Goal: Task Accomplishment & Management: Manage account settings

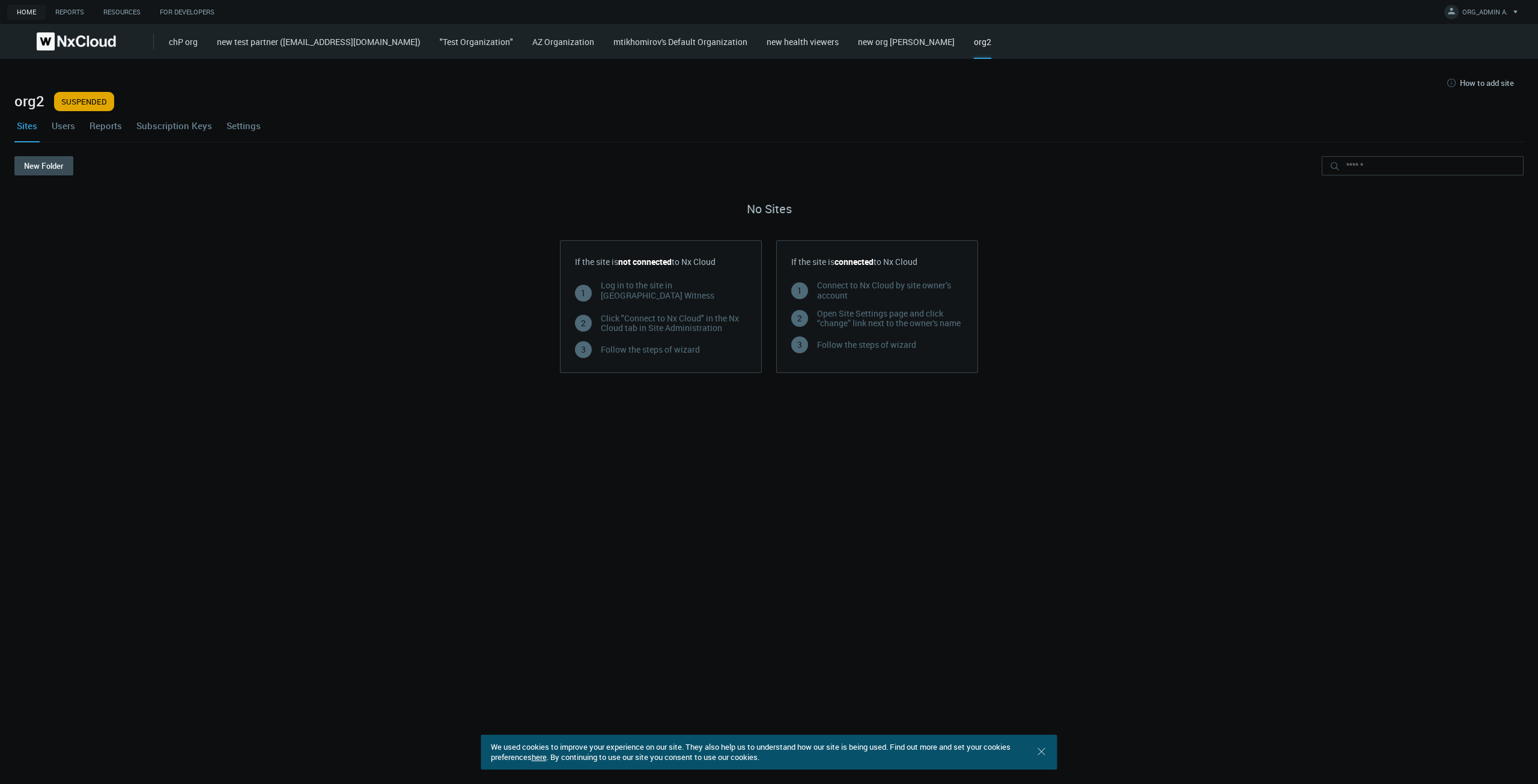
click at [588, 43] on link "AZ Organization" at bounding box center [563, 41] width 62 height 11
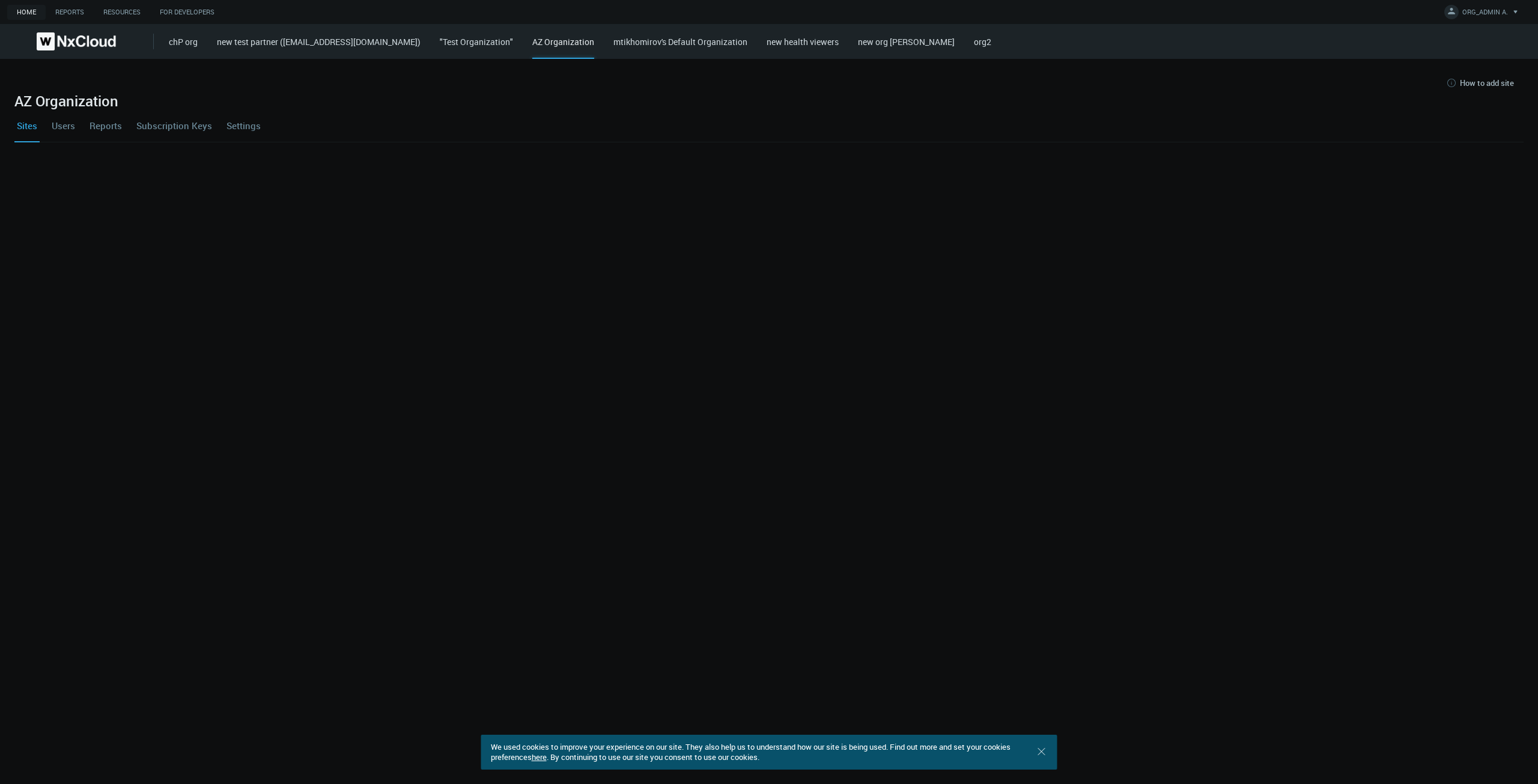
click at [225, 128] on div "Sites Users Reports Subscription Keys Settings" at bounding box center [769, 125] width 1509 height 32
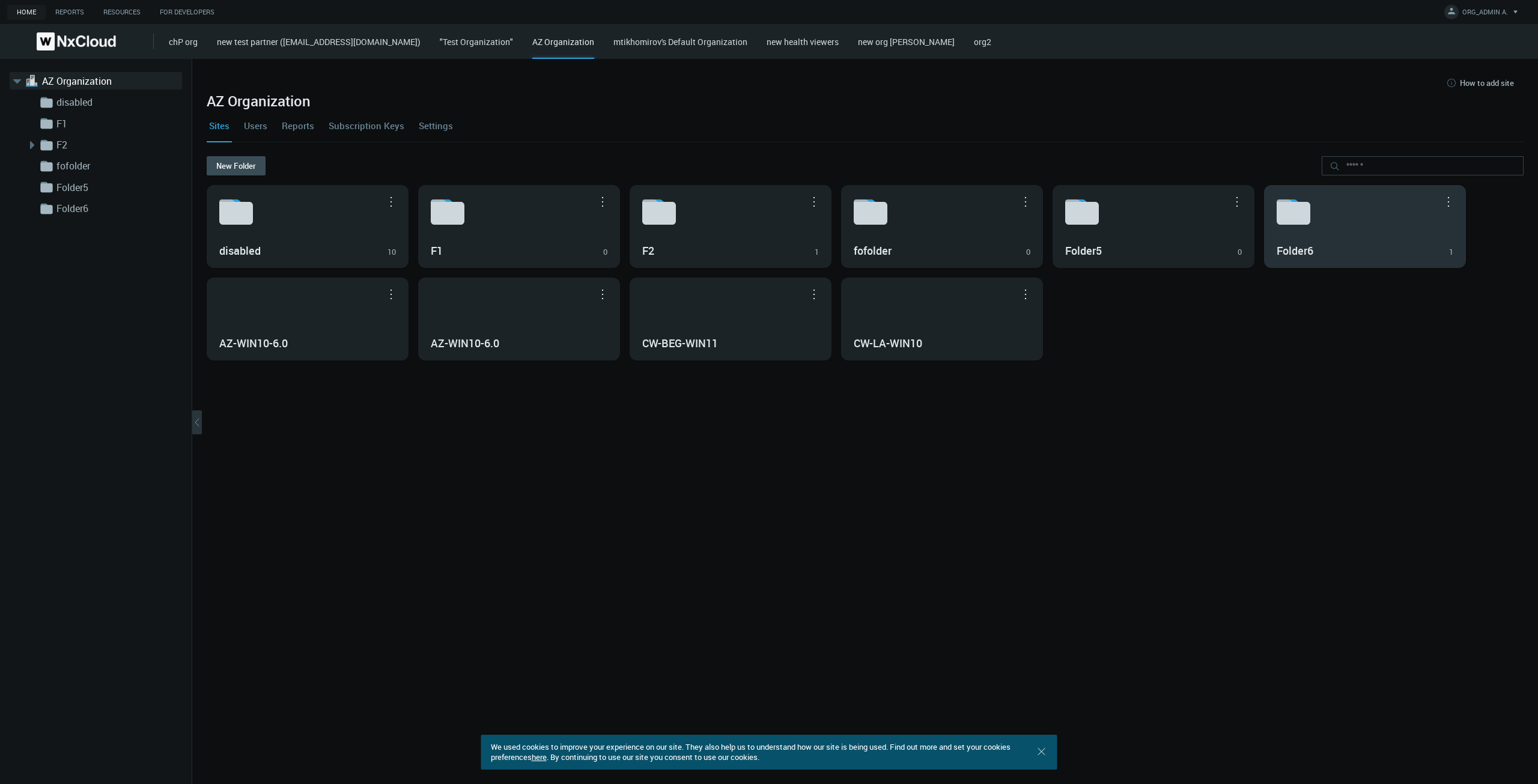
click at [1328, 241] on div "Folder6 1" at bounding box center [1365, 250] width 177 height 20
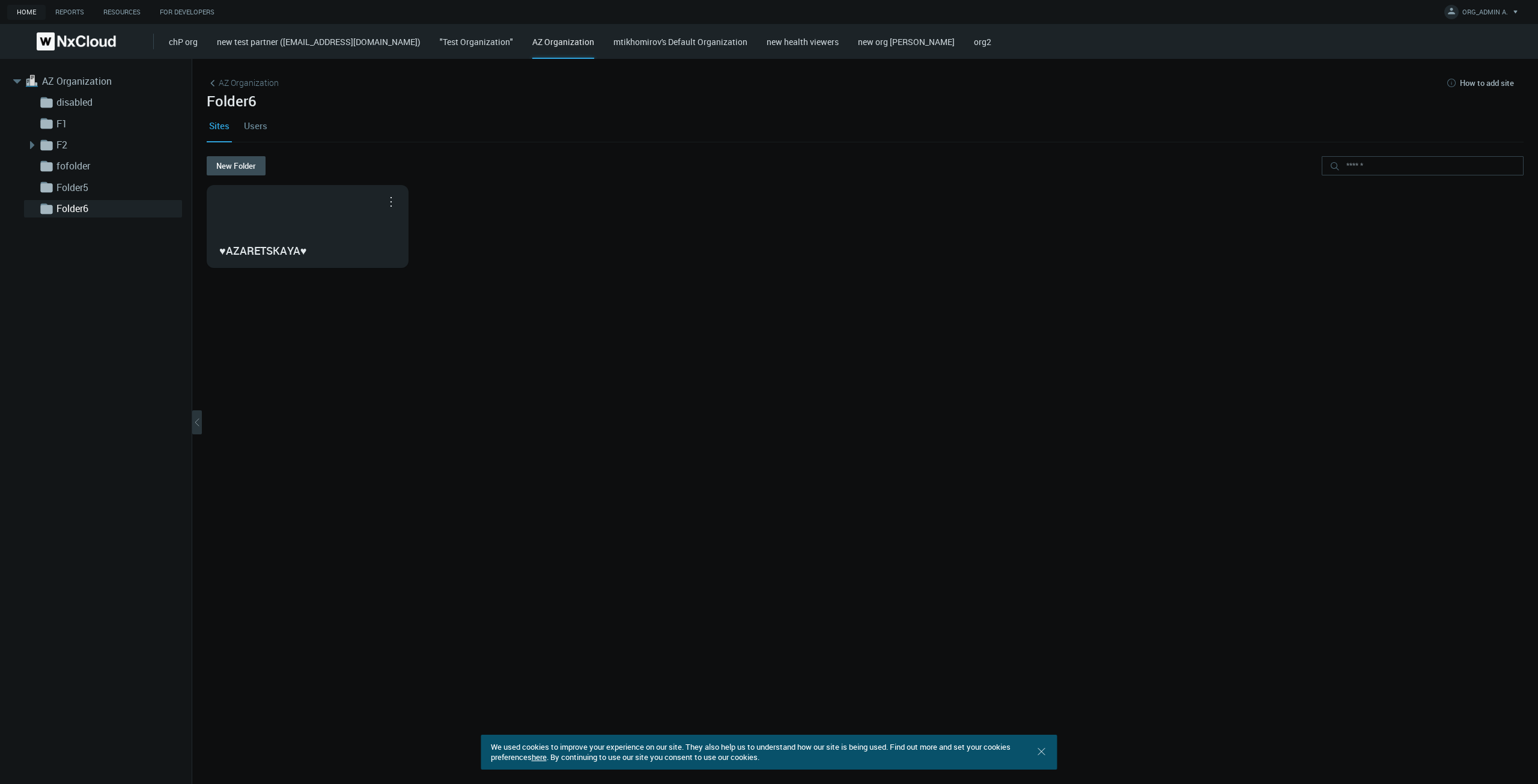
click at [275, 83] on link "AZ Organization" at bounding box center [243, 82] width 72 height 13
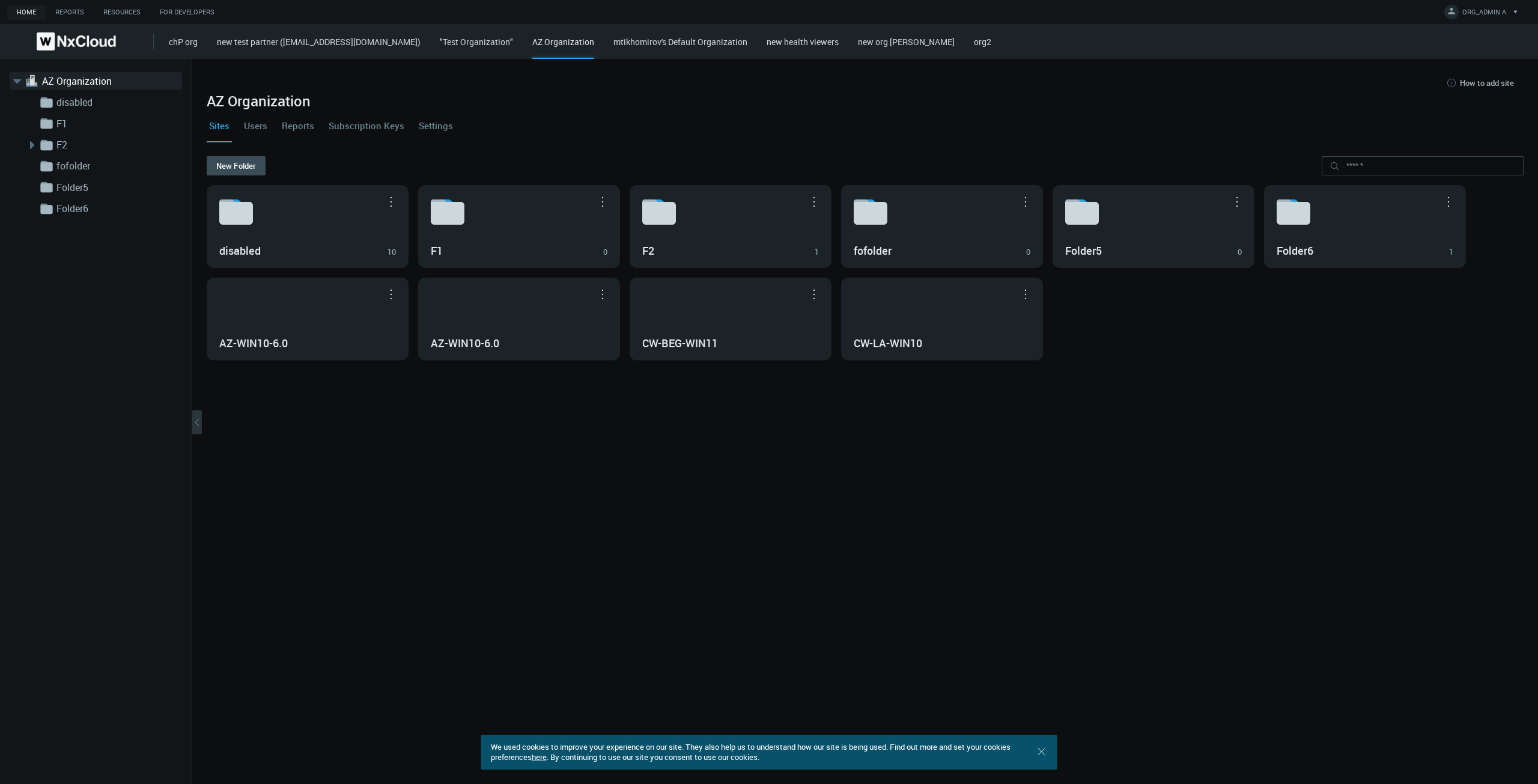
drag, startPoint x: 439, startPoint y: 122, endPoint x: 389, endPoint y: 160, distance: 62.8
click at [439, 123] on link "Settings" at bounding box center [436, 125] width 39 height 32
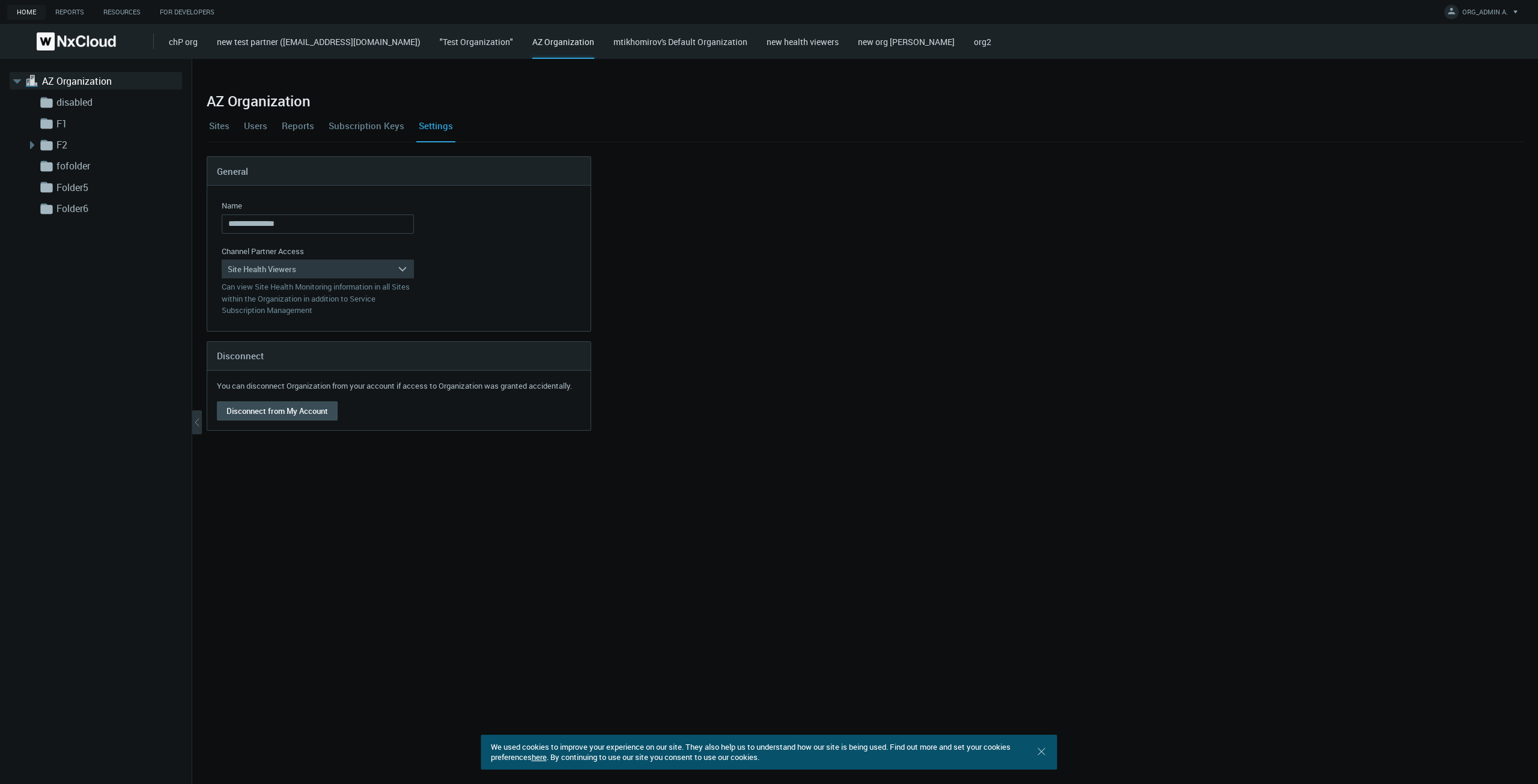
click at [287, 266] on div "Site Health Viewers" at bounding box center [309, 269] width 175 height 19
click at [290, 284] on div "Organization Administrators" at bounding box center [318, 286] width 181 height 16
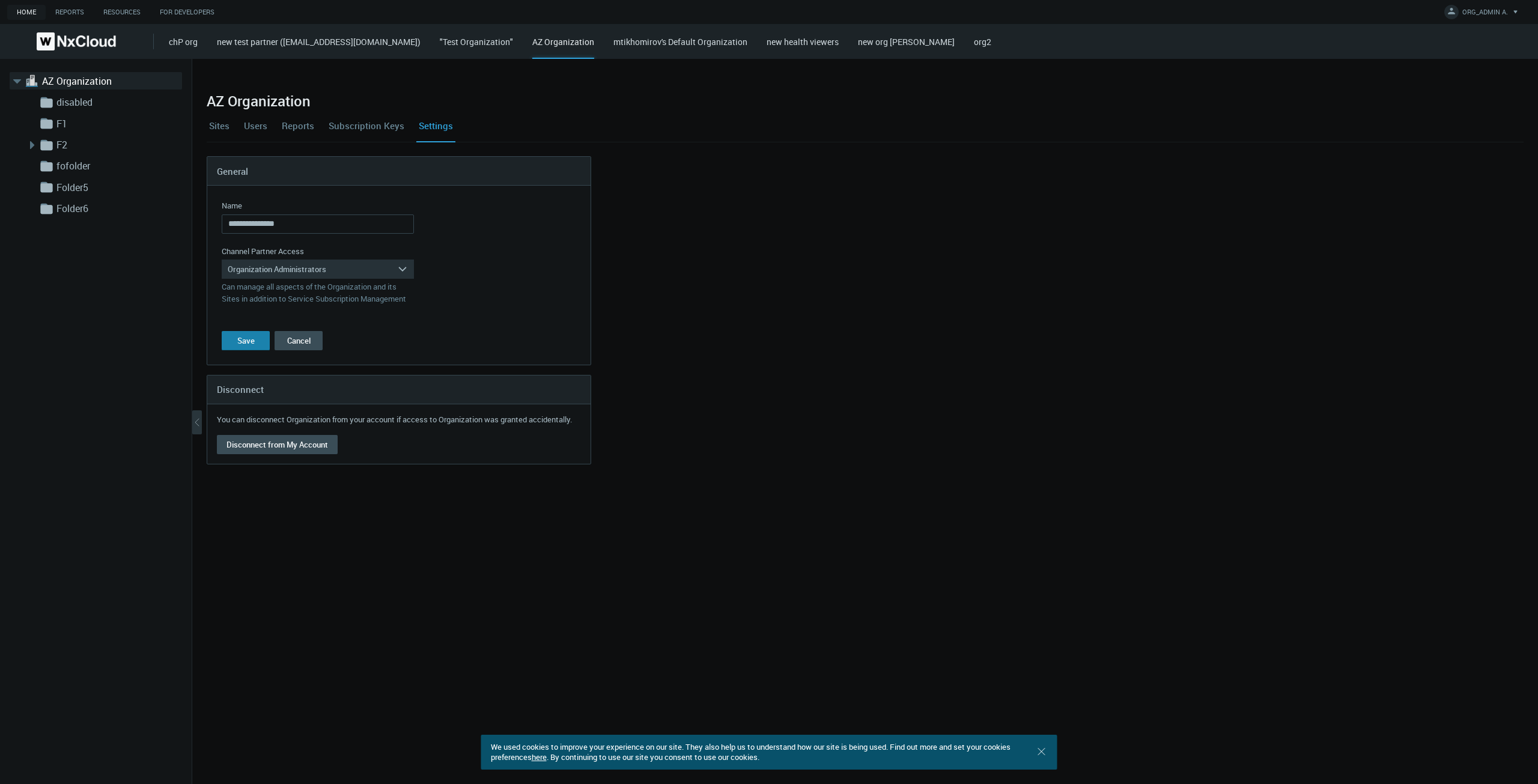
click at [269, 341] on button "Save" at bounding box center [245, 341] width 48 height 19
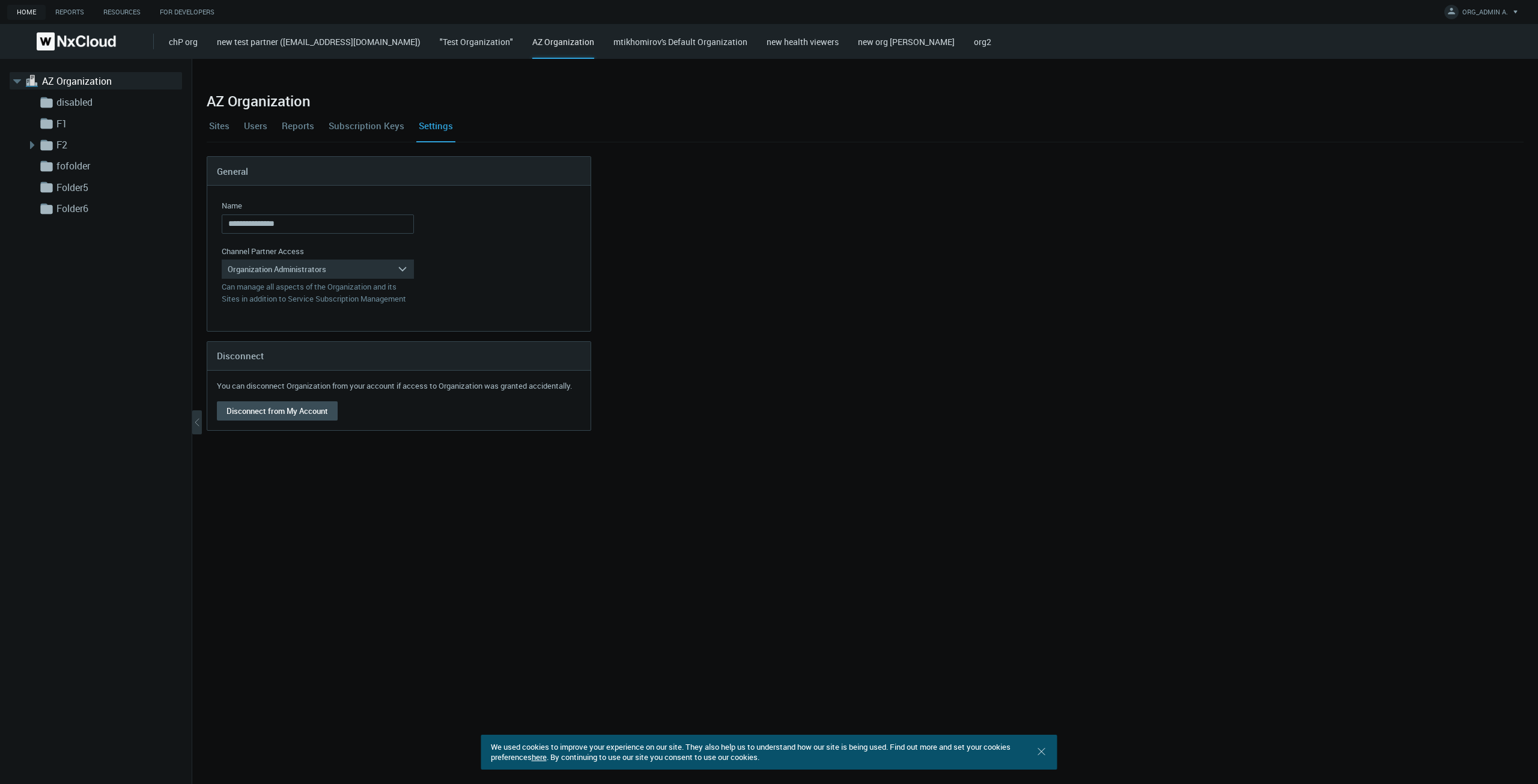
click at [247, 124] on link "Users" at bounding box center [256, 125] width 28 height 32
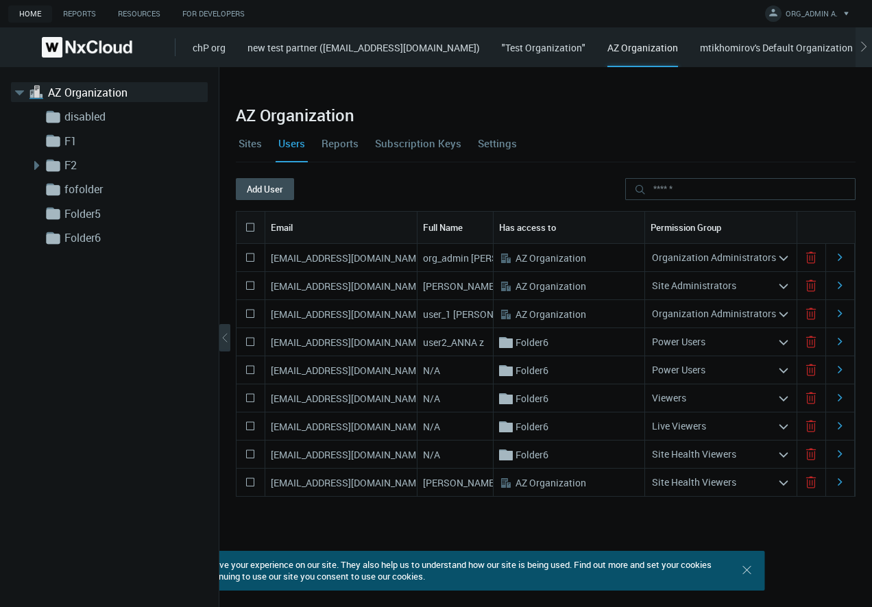
click at [505, 145] on link "Settings" at bounding box center [497, 143] width 45 height 37
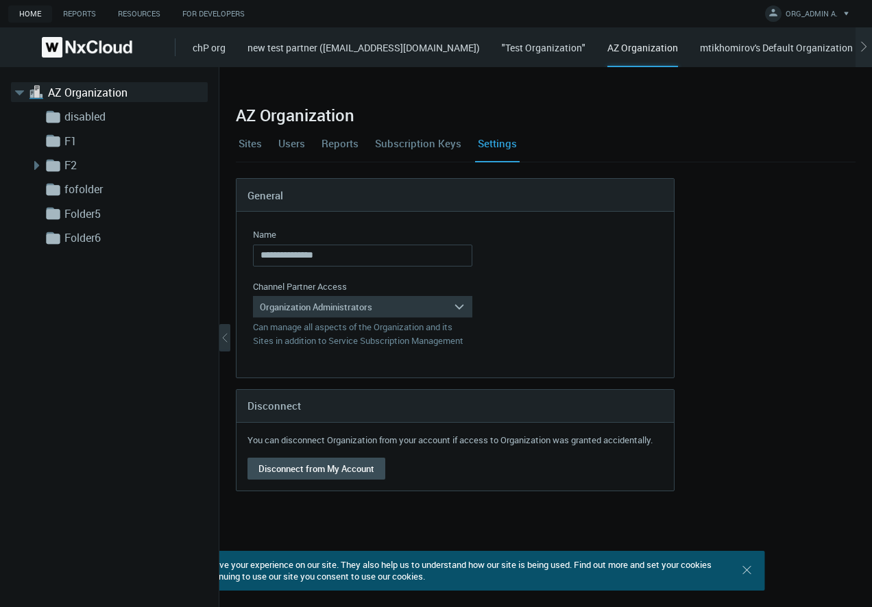
click at [363, 304] on div "Organization Administrators" at bounding box center [353, 307] width 200 height 22
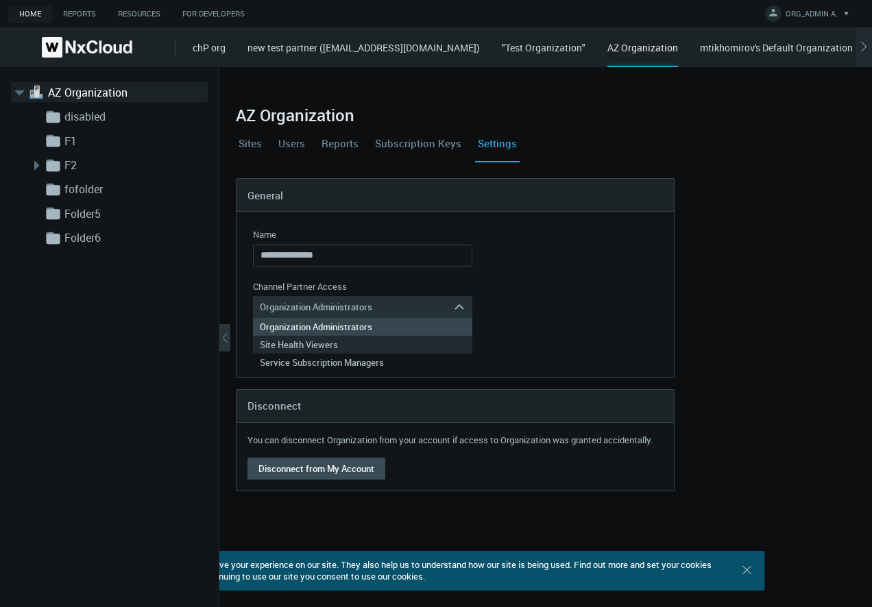
drag, startPoint x: 342, startPoint y: 361, endPoint x: 339, endPoint y: 345, distance: 16.7
click at [339, 345] on div "Organization Administrators Site Health Viewers Service Subscription Managers" at bounding box center [362, 344] width 219 height 53
click at [339, 345] on div "Site Health Viewers" at bounding box center [363, 345] width 206 height 18
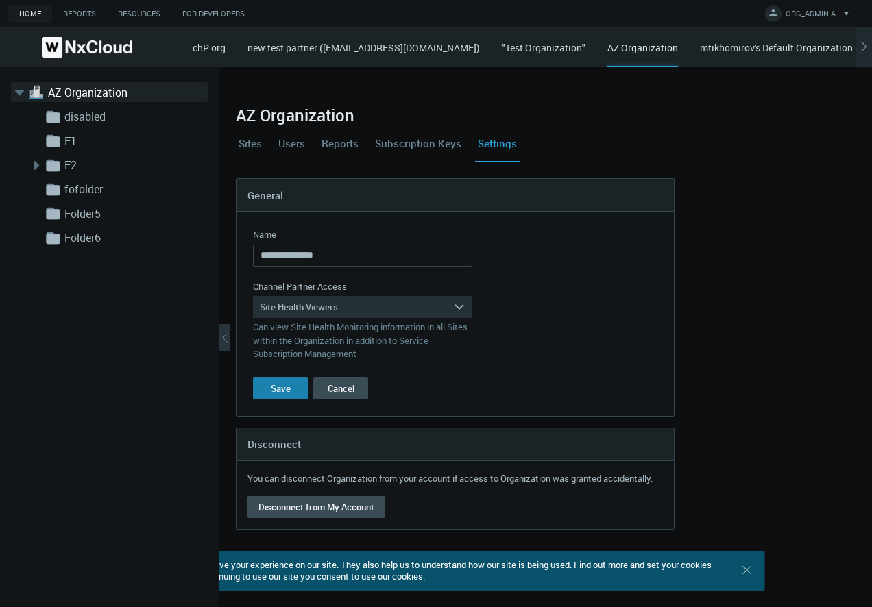
click at [302, 395] on button "Save" at bounding box center [280, 389] width 55 height 22
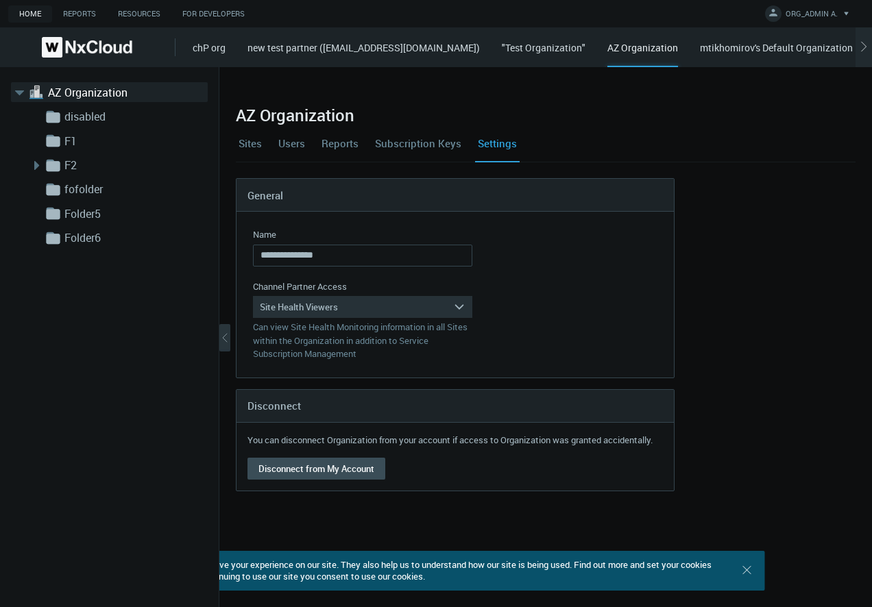
click at [285, 146] on link "Users" at bounding box center [292, 143] width 32 height 37
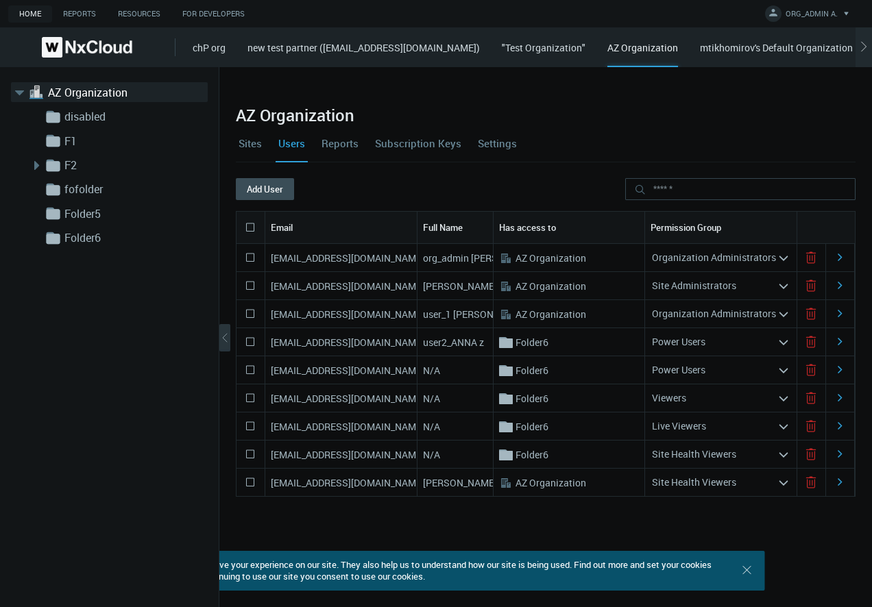
click at [328, 319] on nx-search-highlight "[EMAIL_ADDRESS][DOMAIN_NAME]" at bounding box center [348, 314] width 154 height 13
copy nx-search-highlight "[EMAIL_ADDRESS][DOMAIN_NAME]"
click at [807, 263] on icon at bounding box center [811, 258] width 8 height 9
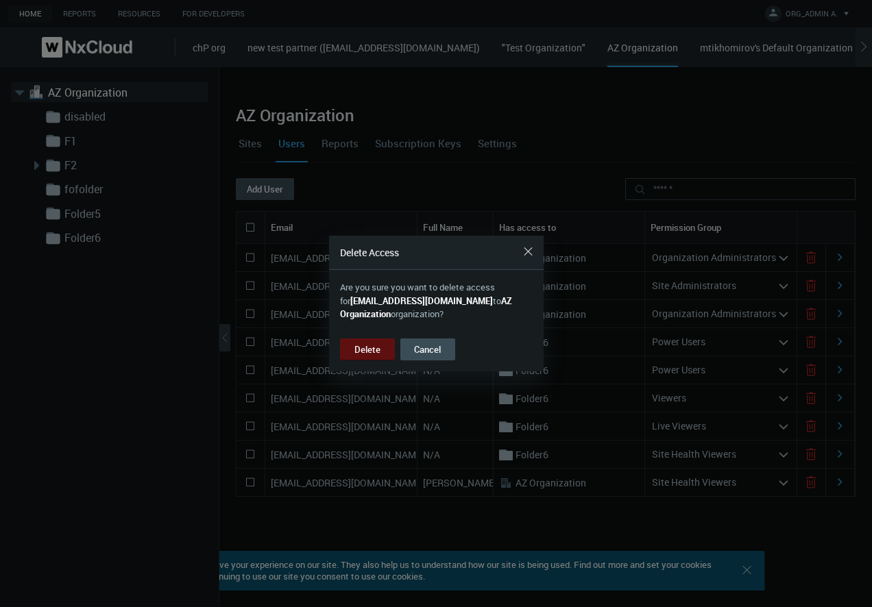
click at [387, 350] on button "Delete" at bounding box center [367, 350] width 55 height 22
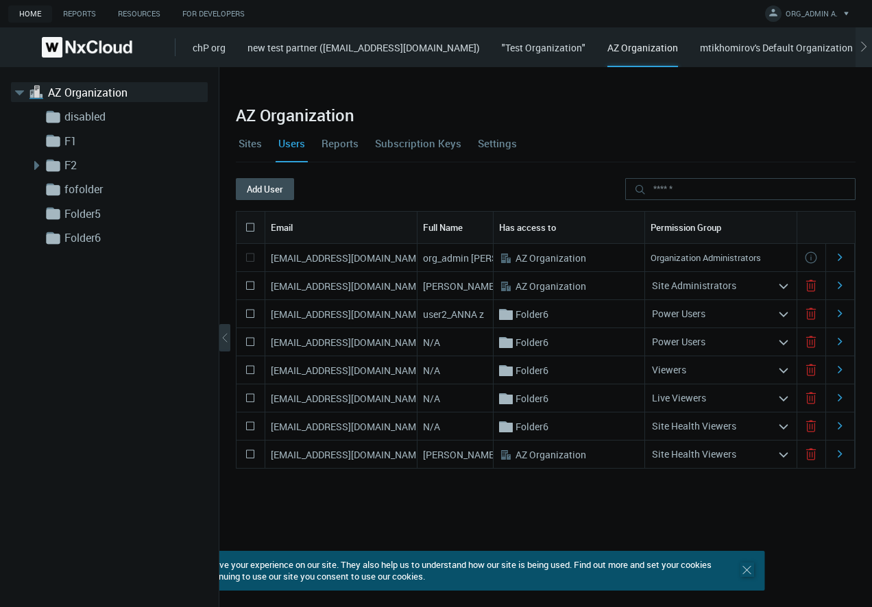
click at [748, 573] on icon ".st0 { stroke : #698796; } Close" at bounding box center [747, 571] width 14 height 14
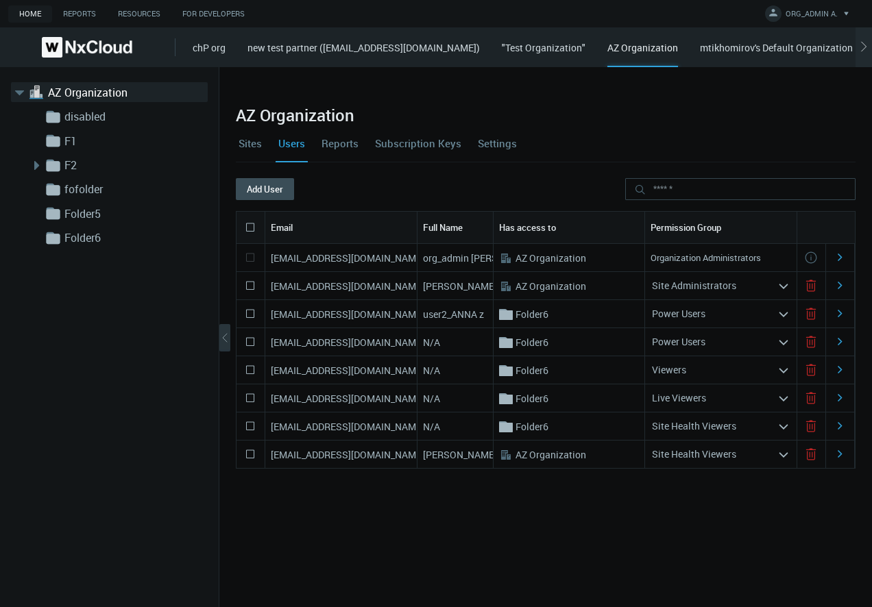
click at [248, 313] on icon at bounding box center [250, 314] width 16 height 16
click at [251, 341] on icon at bounding box center [250, 342] width 16 height 16
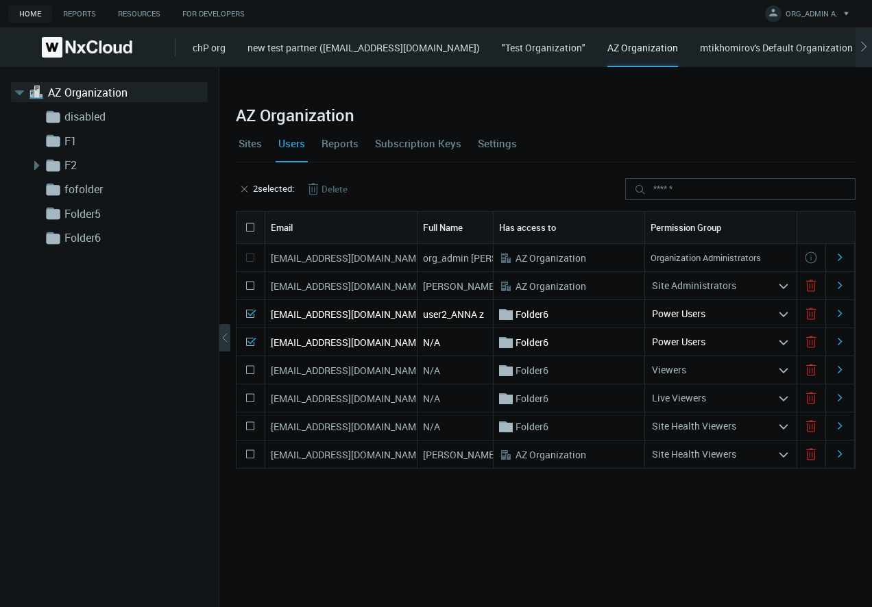
click at [252, 363] on icon at bounding box center [250, 370] width 16 height 16
click at [246, 391] on icon at bounding box center [250, 398] width 16 height 16
click at [326, 181] on button "Delete" at bounding box center [326, 189] width 64 height 22
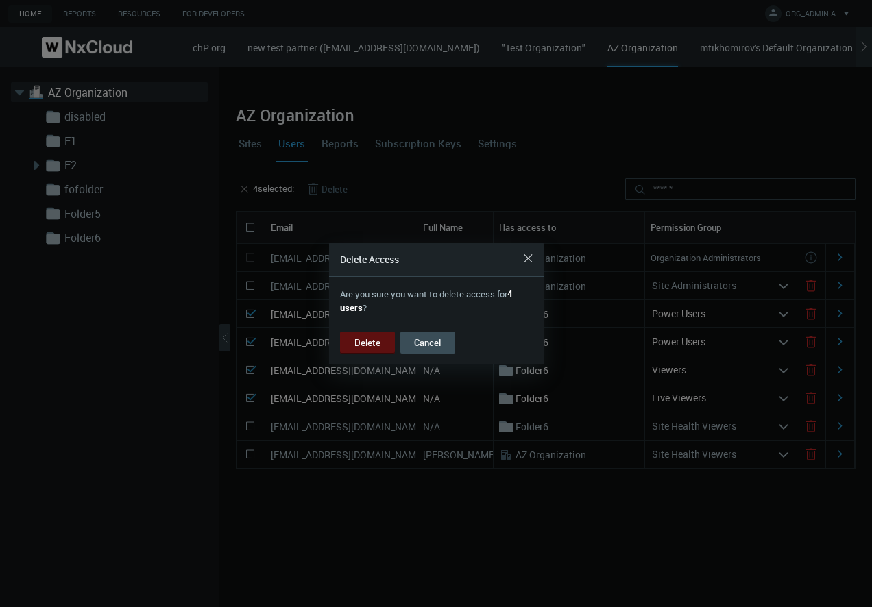
click at [356, 337] on button "Delete" at bounding box center [367, 343] width 55 height 22
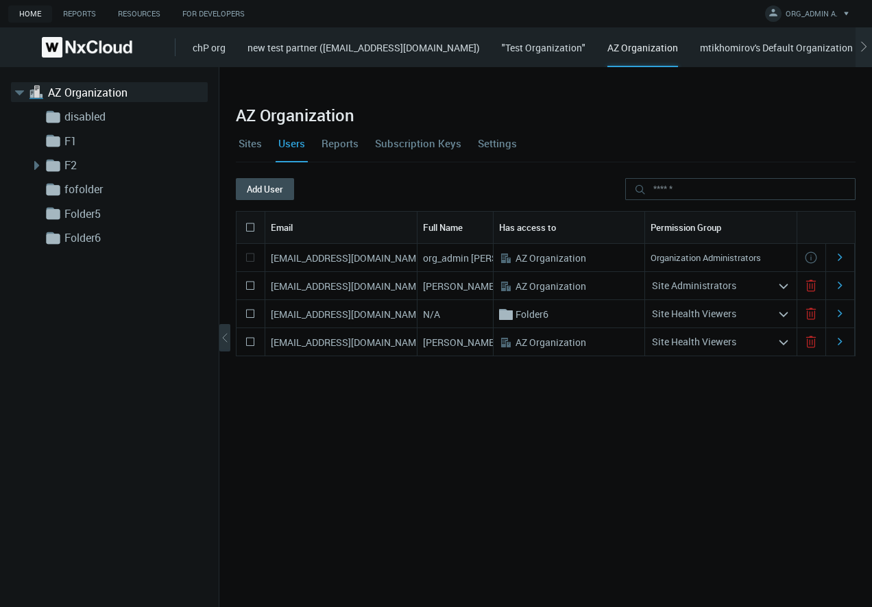
click at [464, 147] on div "Sites Users Reports Subscription Keys Settings" at bounding box center [546, 143] width 620 height 37
click at [475, 147] on link "Settings" at bounding box center [497, 143] width 45 height 37
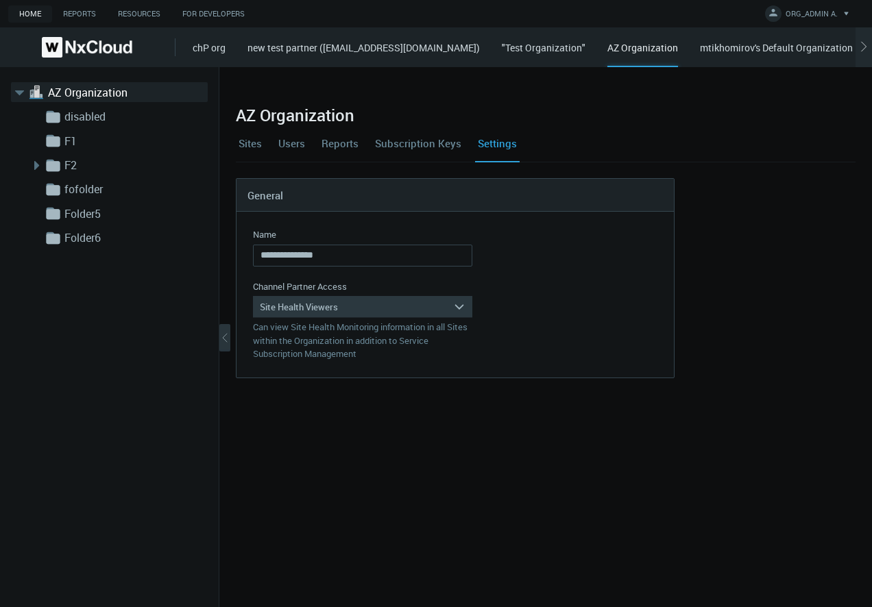
click at [363, 316] on div "Site Health Viewers" at bounding box center [353, 307] width 200 height 22
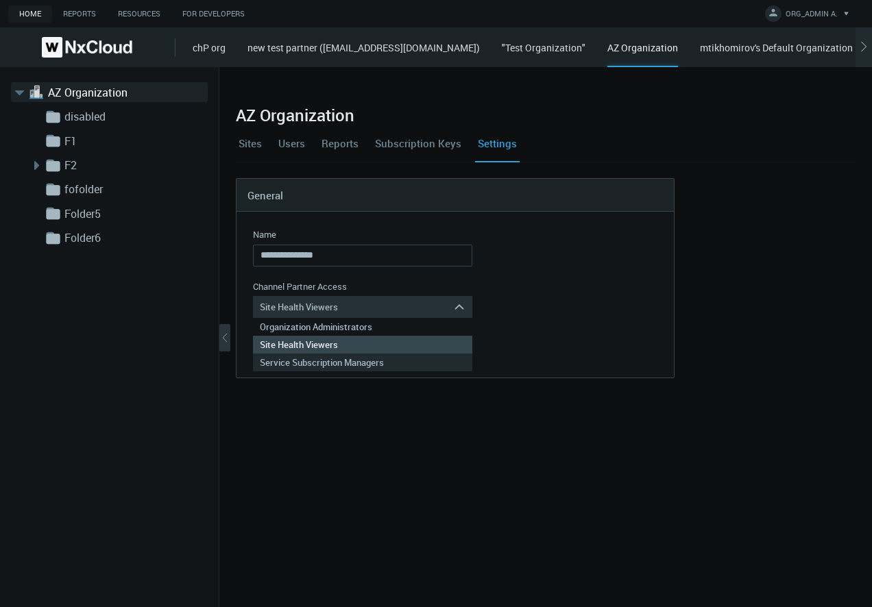
click at [350, 364] on div "Service Subscription Managers" at bounding box center [363, 363] width 206 height 18
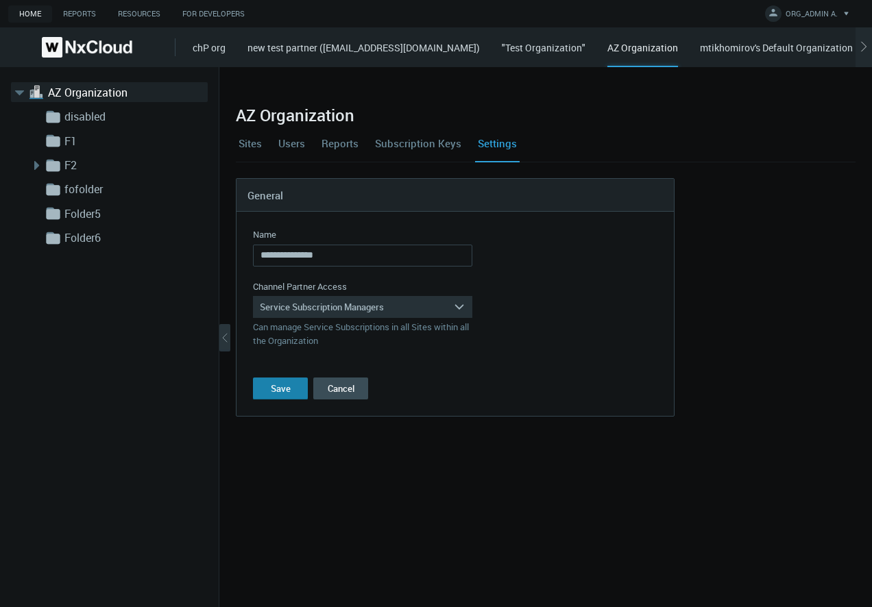
click at [271, 387] on div "Save" at bounding box center [281, 388] width 20 height 11
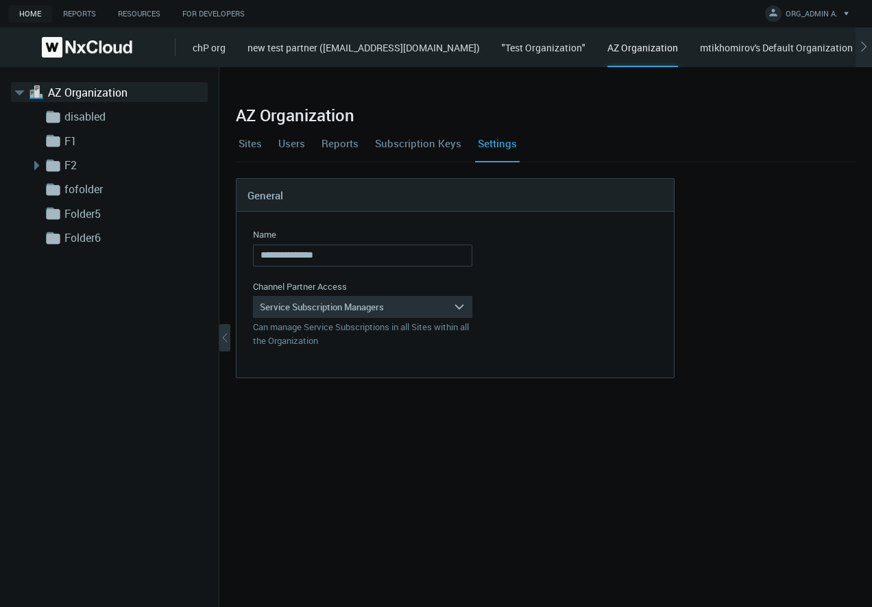
click at [212, 54] on div "chP org new test partner ([PERSON_NAME][EMAIL_ADDRESS][PERSON_NAME][DOMAIN_NAME…" at bounding box center [532, 47] width 679 height 40
click at [212, 47] on link "chP org" at bounding box center [209, 47] width 33 height 13
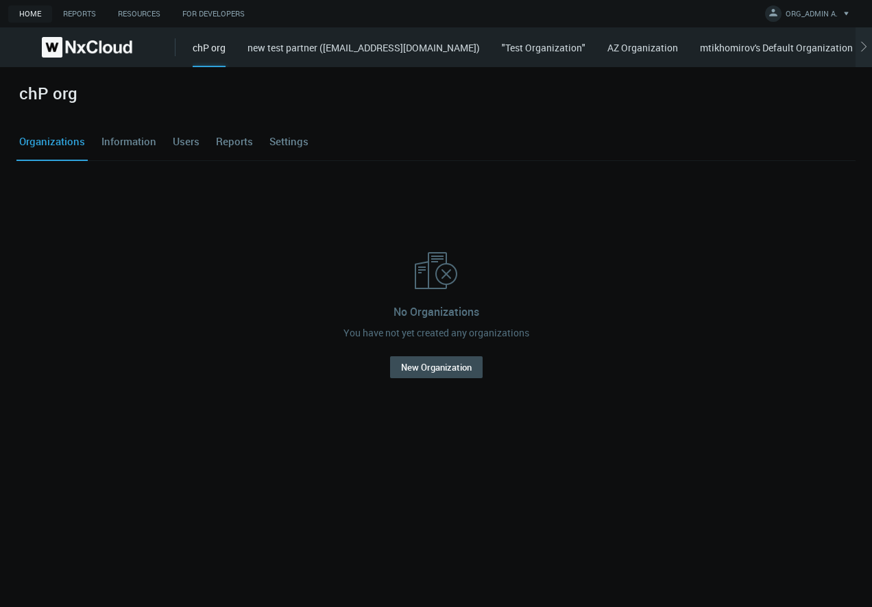
click at [349, 53] on link "new test partner ([EMAIL_ADDRESS][DOMAIN_NAME])" at bounding box center [364, 47] width 232 height 13
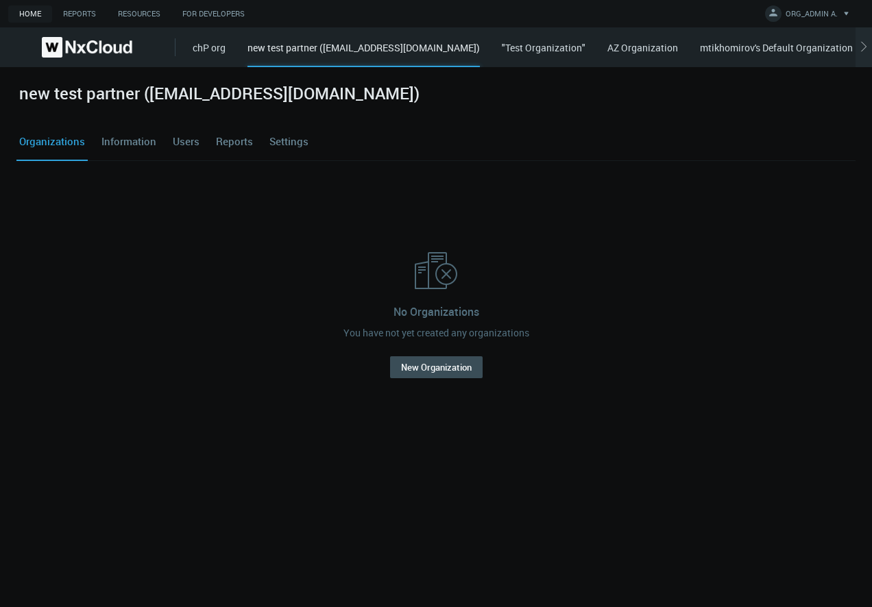
drag, startPoint x: 349, startPoint y: 53, endPoint x: 347, endPoint y: 45, distance: 9.1
click at [347, 45] on div "new test partner ([EMAIL_ADDRESS][DOMAIN_NAME])" at bounding box center [364, 53] width 232 height 27
click at [602, 347] on div "No Organizations You have not yet created any organizations New Organization" at bounding box center [436, 314] width 828 height 274
click at [125, 147] on link "Information" at bounding box center [129, 141] width 60 height 37
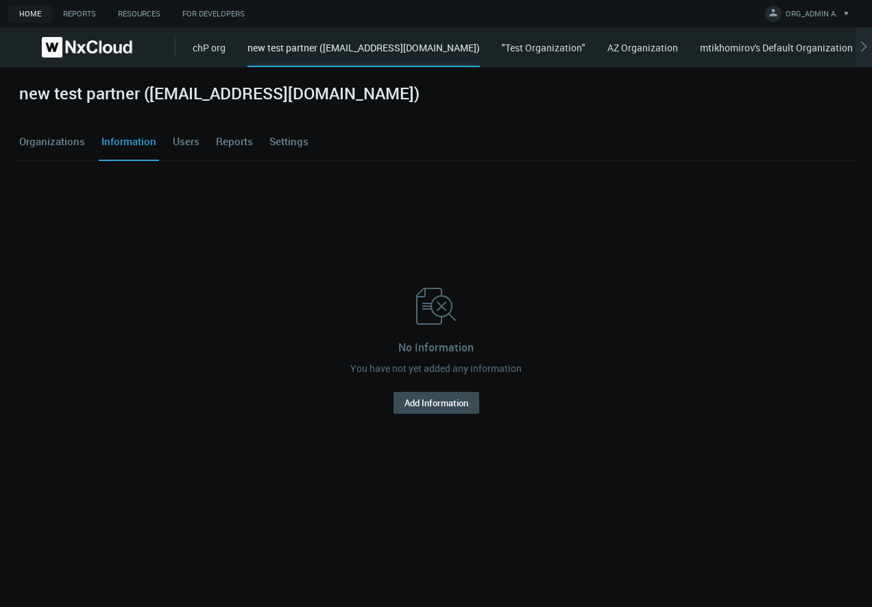
click at [190, 140] on link "Users" at bounding box center [186, 141] width 32 height 37
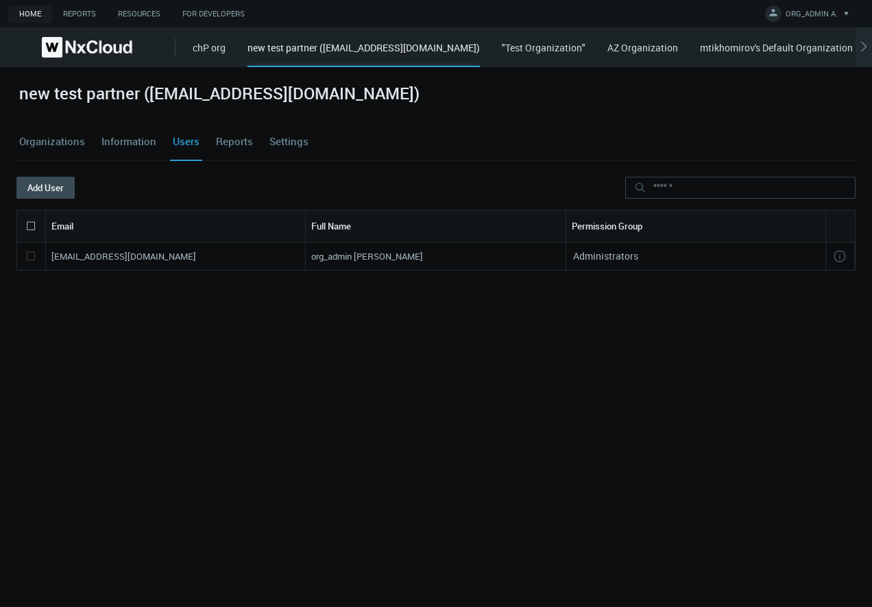
click at [229, 145] on link "Reports" at bounding box center [234, 141] width 43 height 37
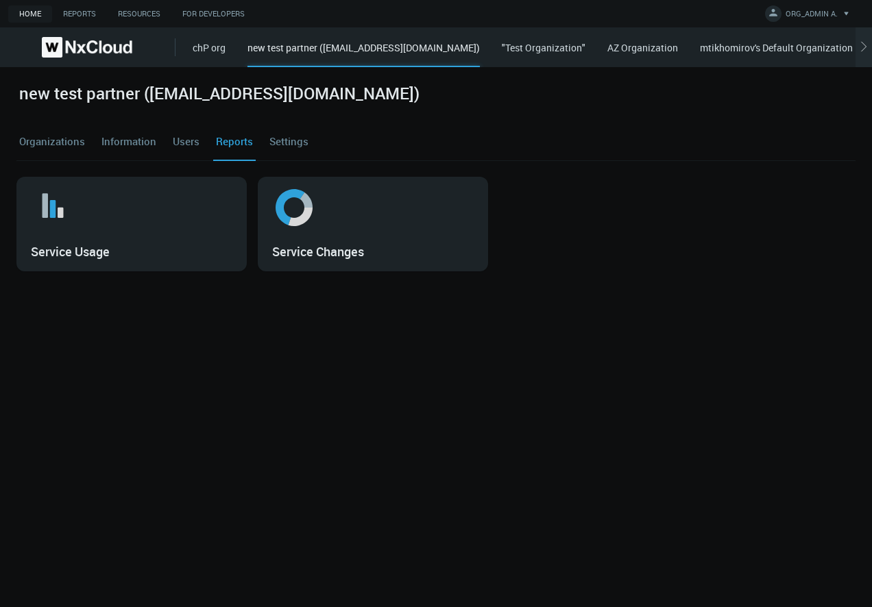
click at [267, 140] on link "Settings" at bounding box center [289, 141] width 45 height 37
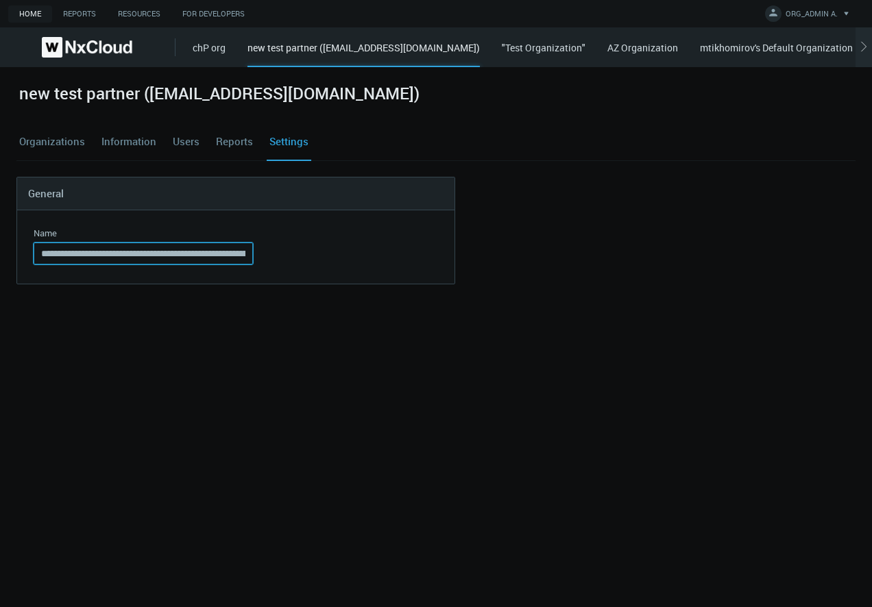
scroll to position [0, 91]
drag, startPoint x: 71, startPoint y: 255, endPoint x: 276, endPoint y: 252, distance: 205.7
click at [276, 252] on form "**********" at bounding box center [235, 247] width 437 height 74
click at [188, 252] on input "**********" at bounding box center [143, 254] width 219 height 22
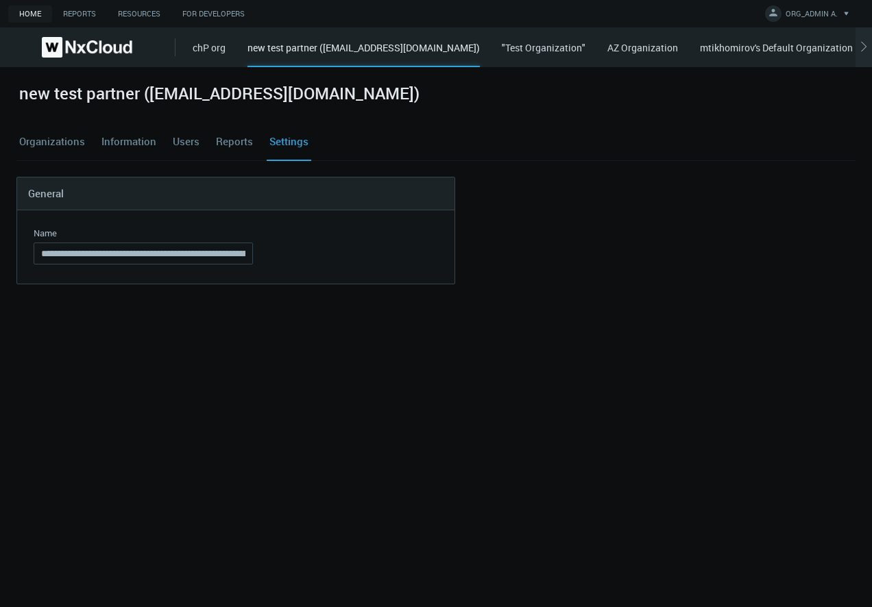
click at [148, 267] on nx-form-field "**********" at bounding box center [143, 247] width 219 height 41
click at [132, 252] on input "**********" at bounding box center [143, 254] width 219 height 22
click at [143, 297] on button "Cancel" at bounding box center [121, 295] width 55 height 22
type input "**********"
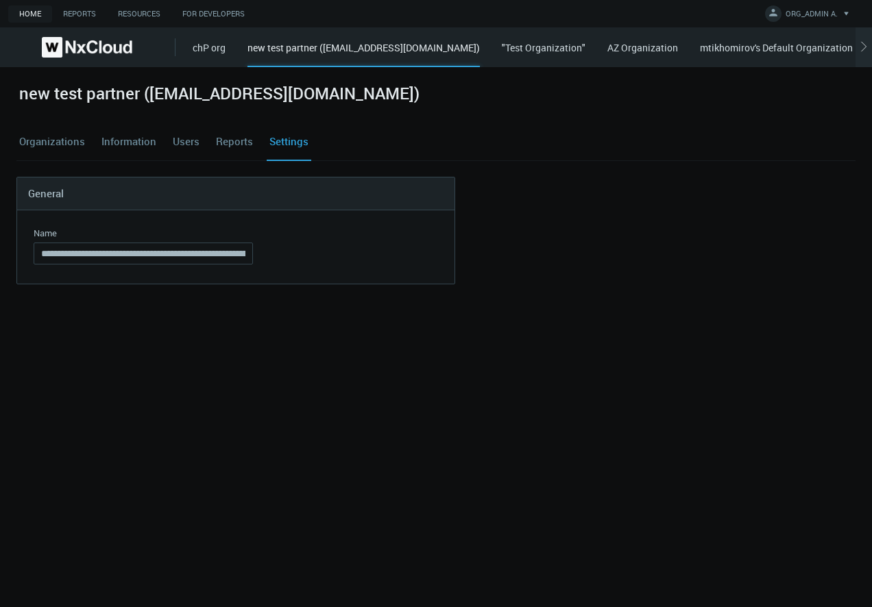
click at [586, 52] on link ""Test Organization"" at bounding box center [544, 47] width 84 height 13
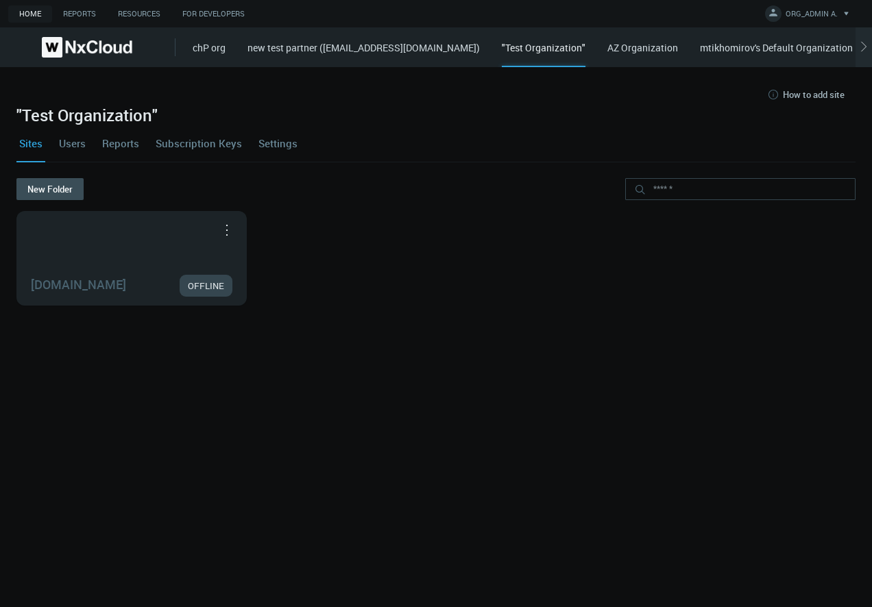
click at [662, 55] on div "chP org new test partner ([PERSON_NAME][EMAIL_ADDRESS][PERSON_NAME][DOMAIN_NAME…" at bounding box center [532, 47] width 679 height 40
click at [678, 53] on link "AZ Organization" at bounding box center [642, 47] width 71 height 13
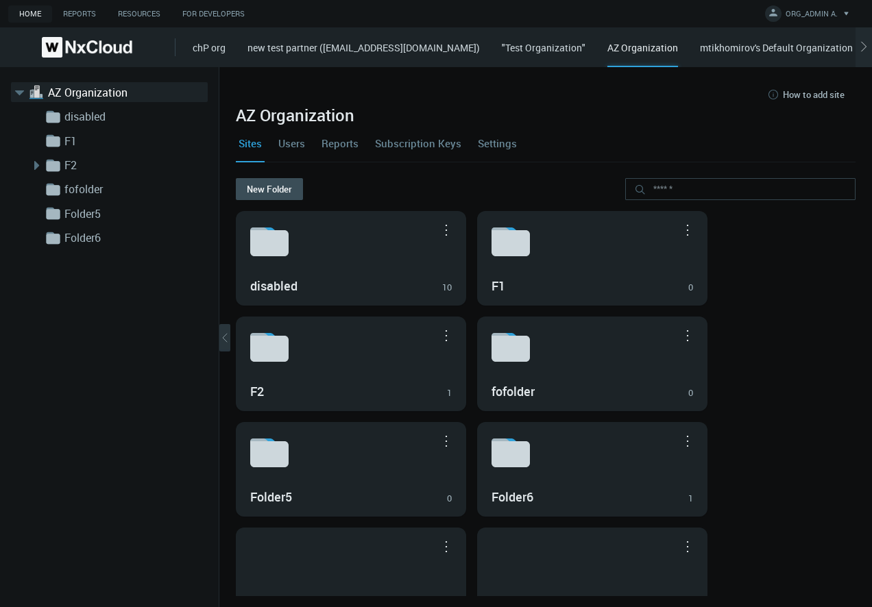
click at [201, 51] on link "chP org" at bounding box center [209, 47] width 33 height 13
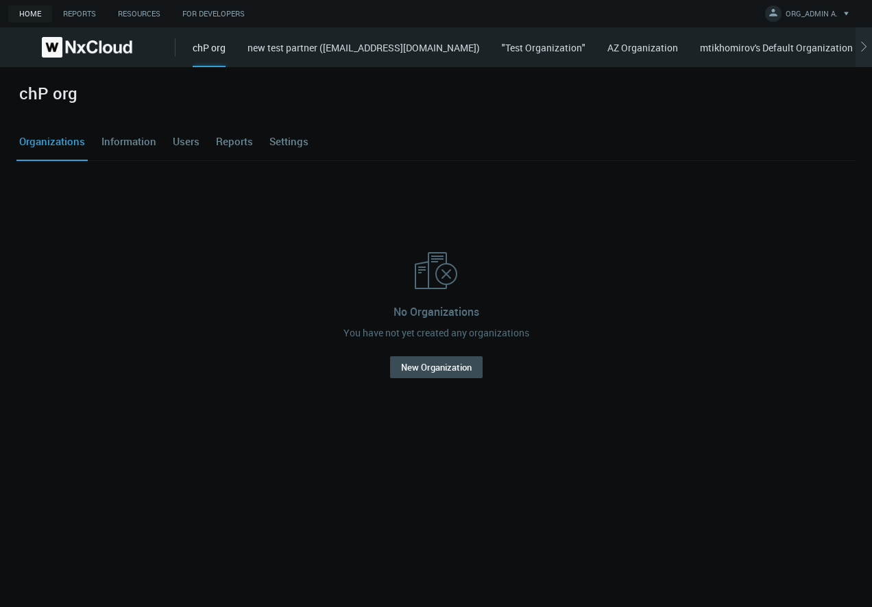
click at [123, 141] on link "Information" at bounding box center [129, 141] width 60 height 37
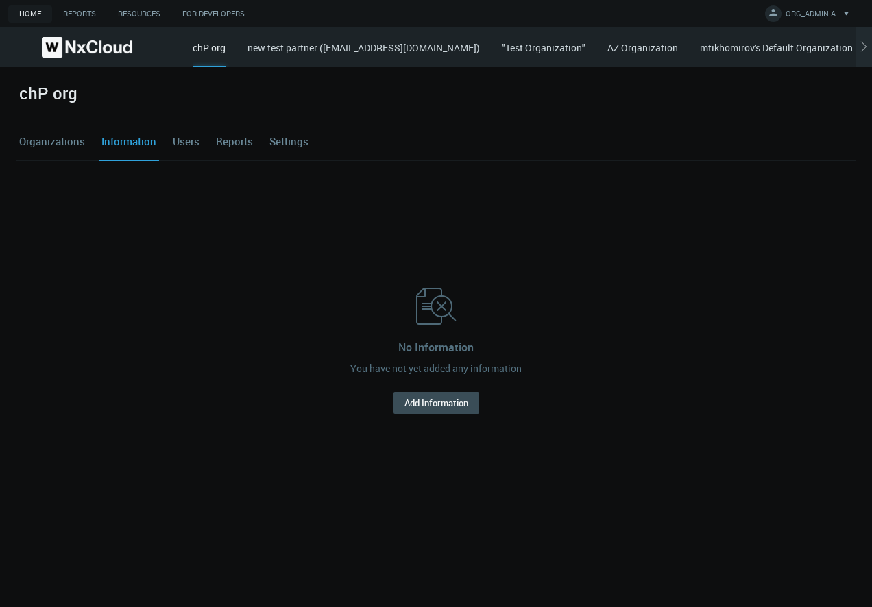
click at [197, 141] on link "Users" at bounding box center [186, 141] width 32 height 37
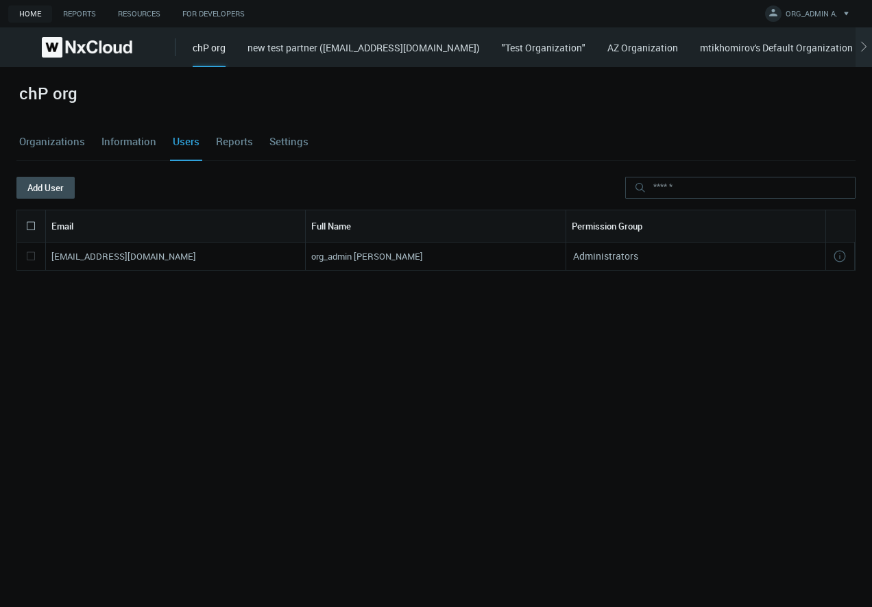
click at [224, 141] on link "Reports" at bounding box center [234, 141] width 43 height 37
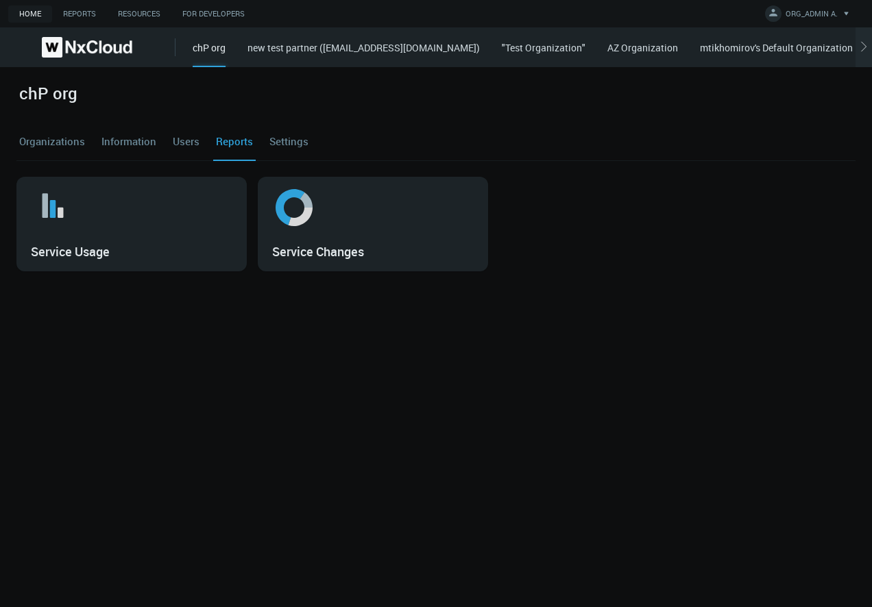
click at [173, 143] on link "Users" at bounding box center [186, 141] width 32 height 37
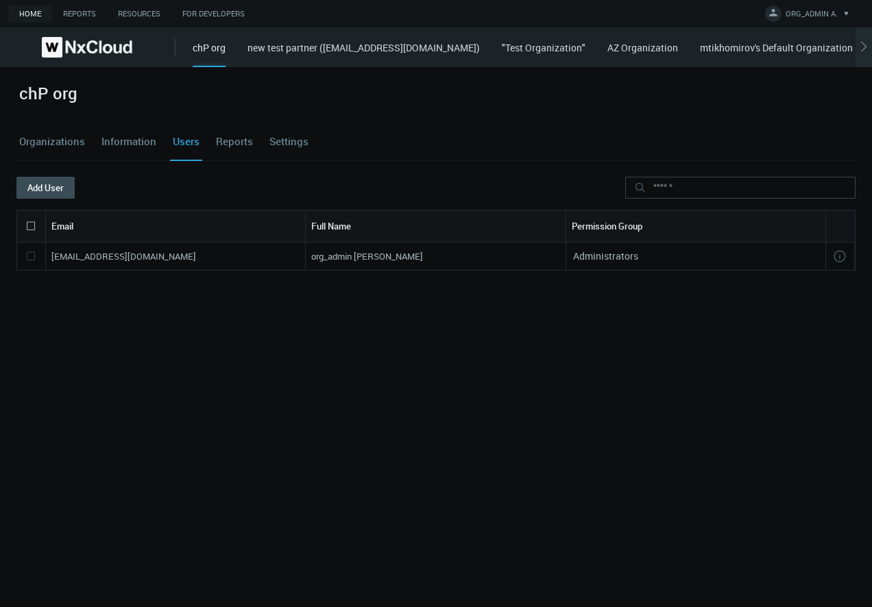
click at [77, 139] on link "Organizations" at bounding box center [51, 141] width 71 height 37
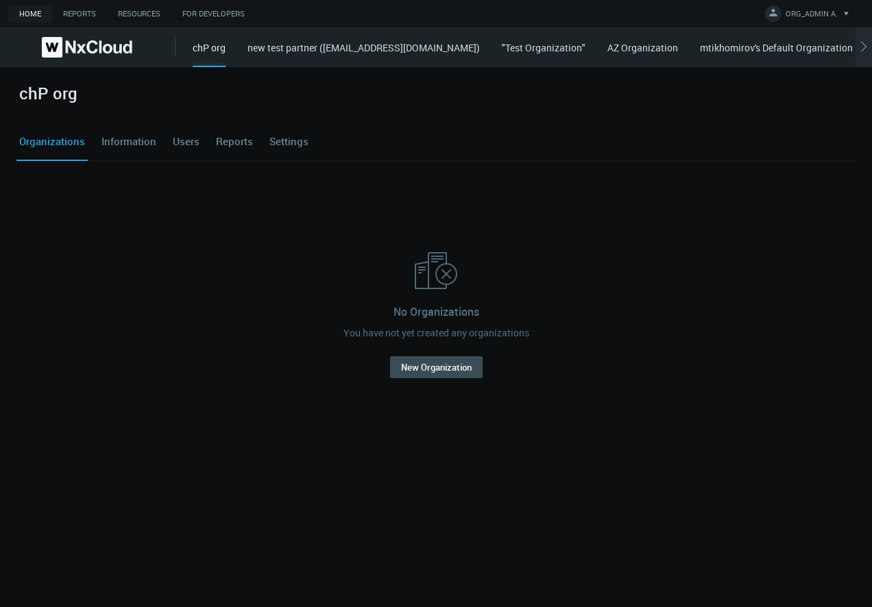
click at [106, 143] on link "Information" at bounding box center [129, 141] width 60 height 37
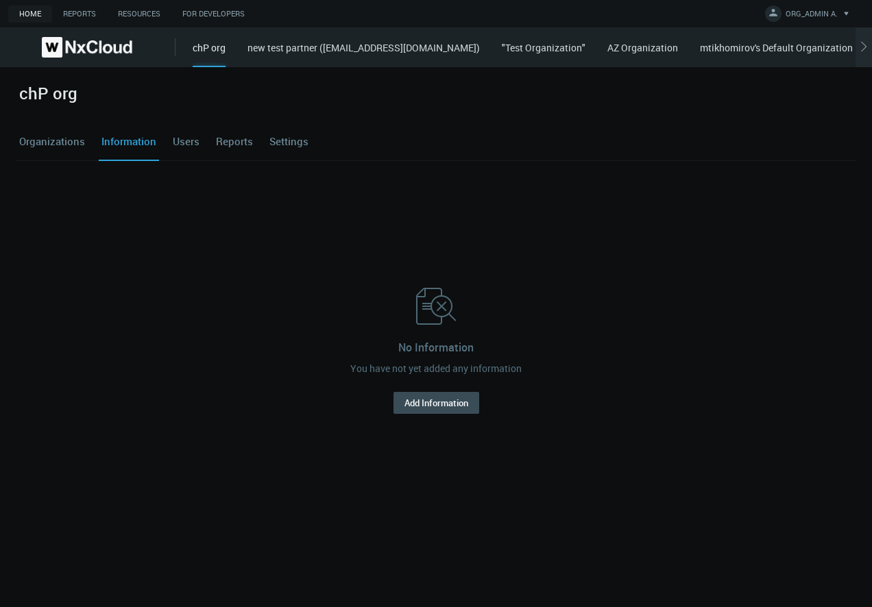
click at [22, 141] on link "Organizations" at bounding box center [51, 141] width 71 height 37
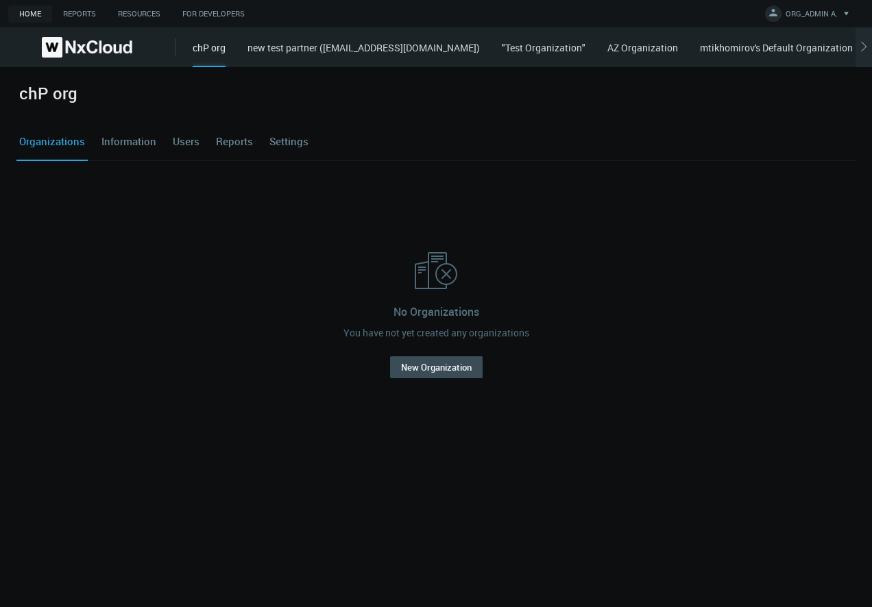
click at [585, 548] on div "chP org Organizations Information Users Reports Settings No Organizations You h…" at bounding box center [436, 337] width 872 height 540
click at [387, 514] on div "chP org Organizations Information Users Reports Settings No Organizations You h…" at bounding box center [436, 337] width 872 height 540
click at [314, 57] on div "chP org new test partner ([PERSON_NAME][EMAIL_ADDRESS][PERSON_NAME][DOMAIN_NAME…" at bounding box center [532, 47] width 679 height 40
click at [314, 45] on link "new test partner ([EMAIL_ADDRESS][DOMAIN_NAME])" at bounding box center [364, 47] width 232 height 13
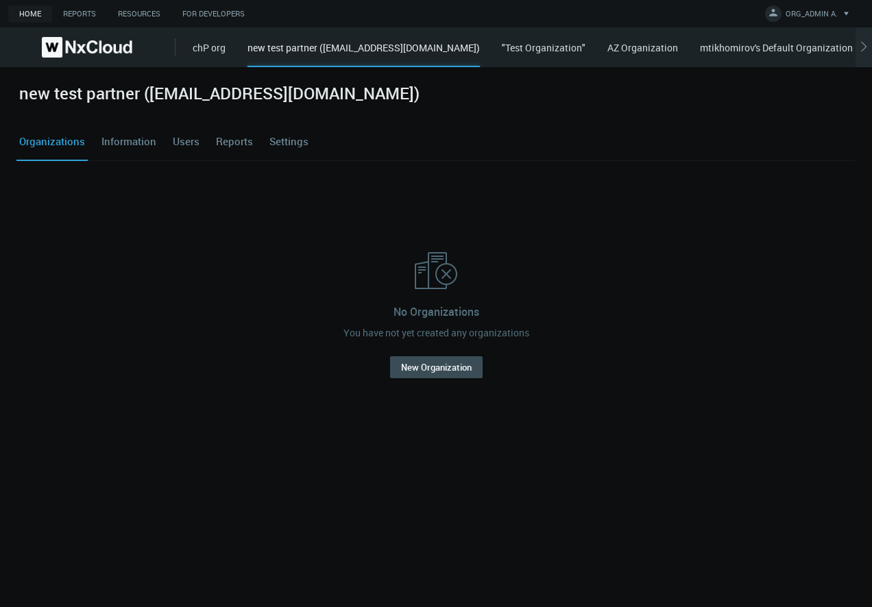
drag, startPoint x: 147, startPoint y: 97, endPoint x: 521, endPoint y: 98, distance: 374.4
click at [420, 98] on h2 "new test partner ([EMAIL_ADDRESS][DOMAIN_NAME])" at bounding box center [219, 94] width 400 height 20
drag, startPoint x: 152, startPoint y: 96, endPoint x: 516, endPoint y: 100, distance: 364.1
click at [420, 100] on h2 "new test partner ([EMAIL_ADDRESS][DOMAIN_NAME])" at bounding box center [219, 94] width 400 height 20
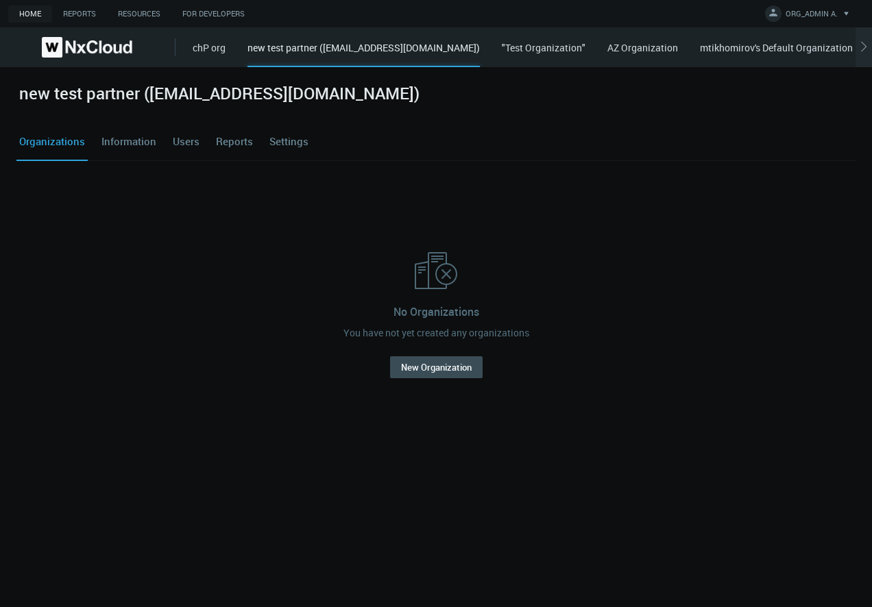
copy h2 "[EMAIL_ADDRESS][DOMAIN_NAME]"
click at [438, 376] on button "New Organization" at bounding box center [436, 368] width 93 height 22
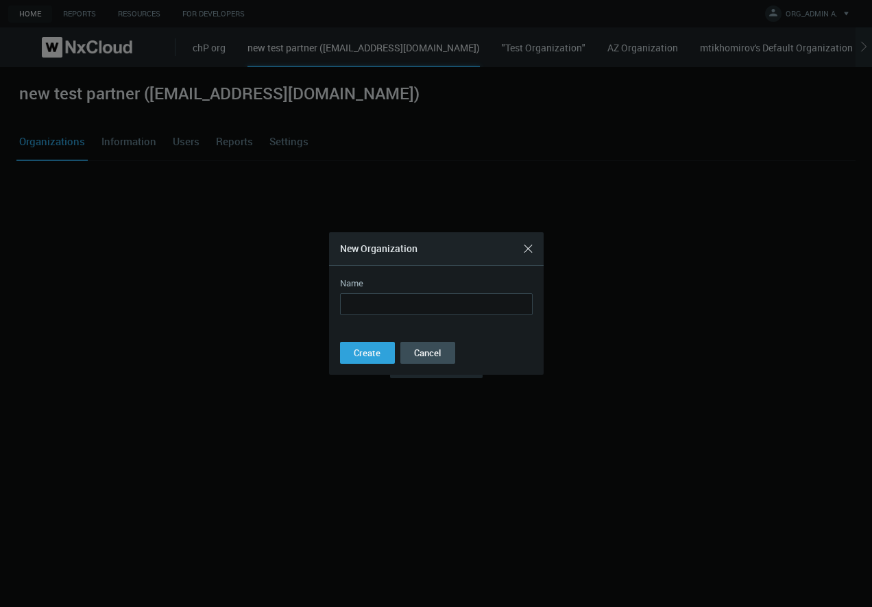
click at [357, 303] on input "Name" at bounding box center [436, 304] width 193 height 22
type input "*"
type input "**********"
click at [391, 362] on button "Create" at bounding box center [367, 353] width 55 height 22
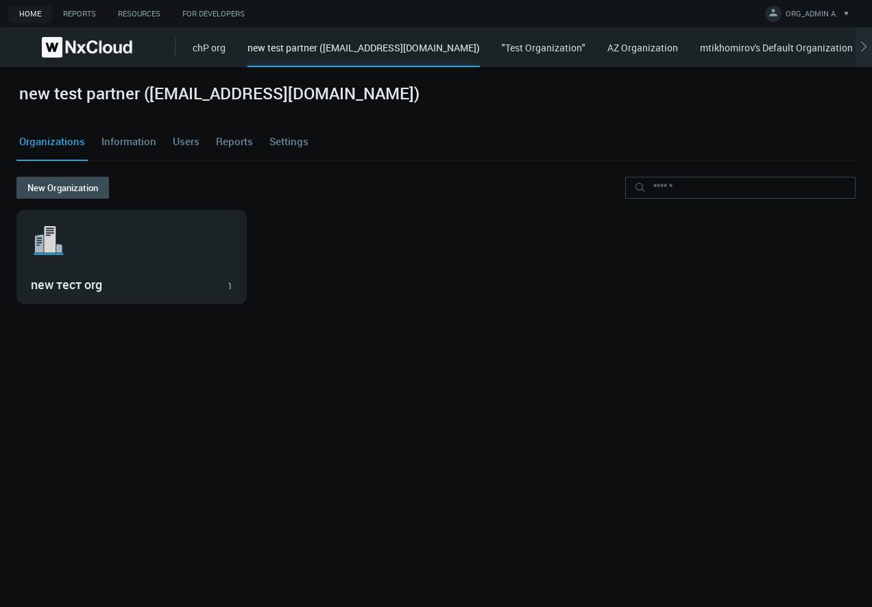
click at [374, 282] on div ".st1{fill:var(--svg-placeholder-elm2-color);} .st2{fill:var(--brand-core);} .st…" at bounding box center [435, 257] width 839 height 95
click at [194, 147] on link "Users" at bounding box center [186, 141] width 32 height 37
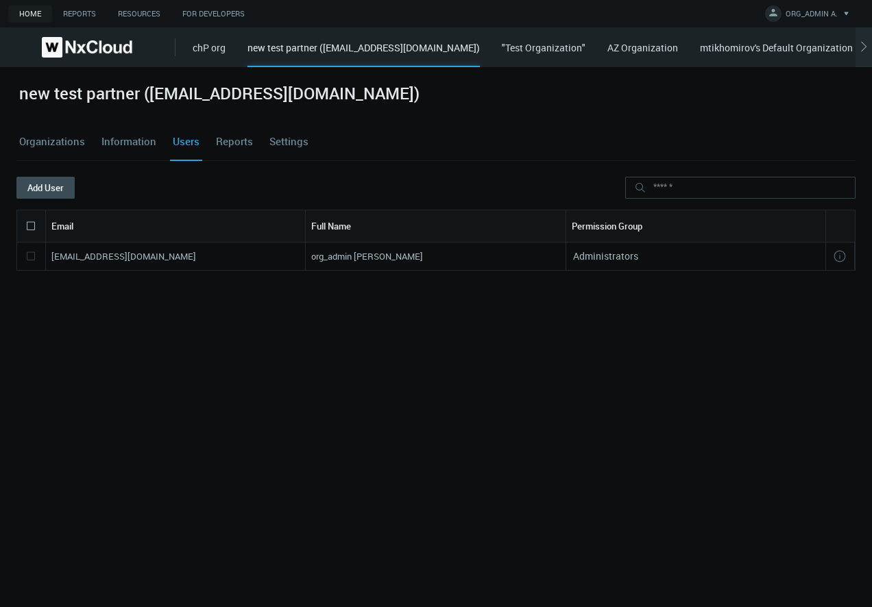
click at [249, 92] on h2 "new test partner ([EMAIL_ADDRESS][DOMAIN_NAME])" at bounding box center [219, 94] width 400 height 20
drag, startPoint x: 250, startPoint y: 92, endPoint x: 522, endPoint y: 95, distance: 271.5
click at [420, 95] on h2 "new test partner ([EMAIL_ADDRESS][DOMAIN_NAME])" at bounding box center [219, 94] width 400 height 20
copy h2 "[EMAIL_ADDRESS][DOMAIN_NAME]"
click at [62, 196] on button "Add User" at bounding box center [45, 188] width 58 height 22
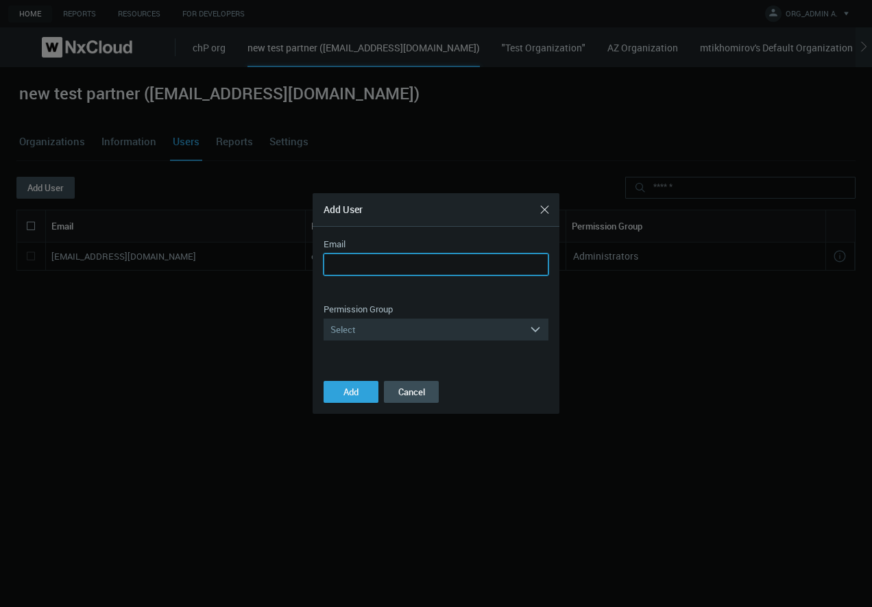
click at [357, 272] on input "Email" at bounding box center [436, 265] width 225 height 22
paste input "**********"
type input "**********"
click at [421, 399] on button "Cancel" at bounding box center [411, 392] width 55 height 22
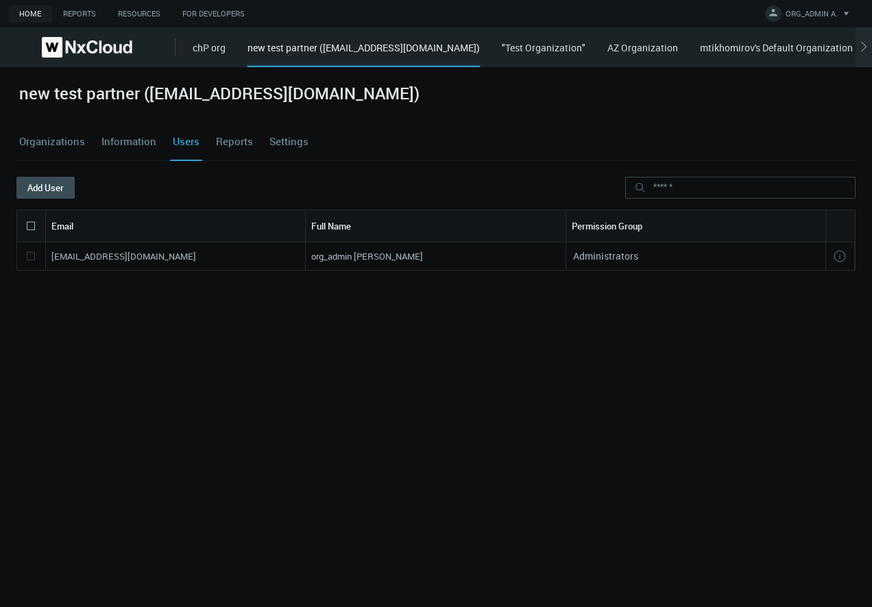
click at [283, 142] on link "Settings" at bounding box center [289, 141] width 45 height 37
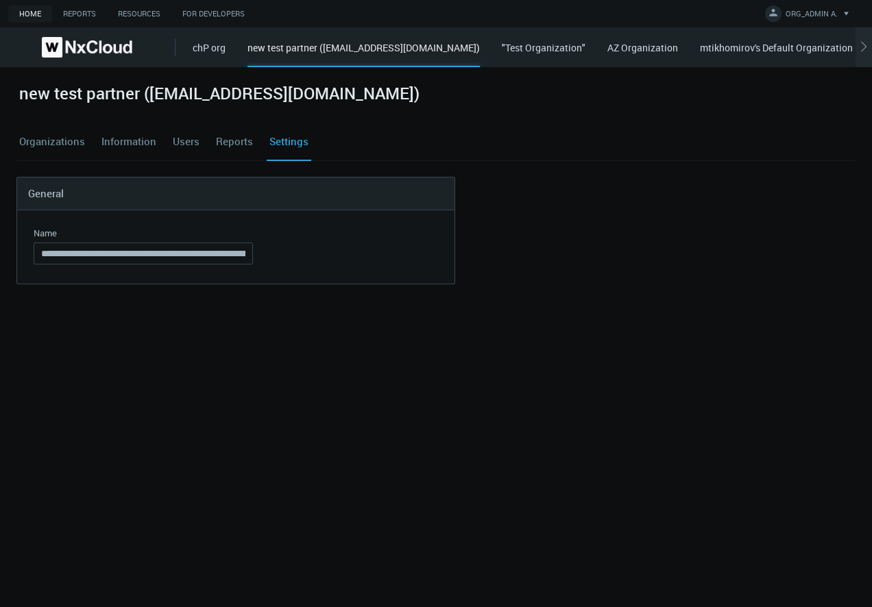
click at [60, 137] on link "Organizations" at bounding box center [51, 141] width 71 height 37
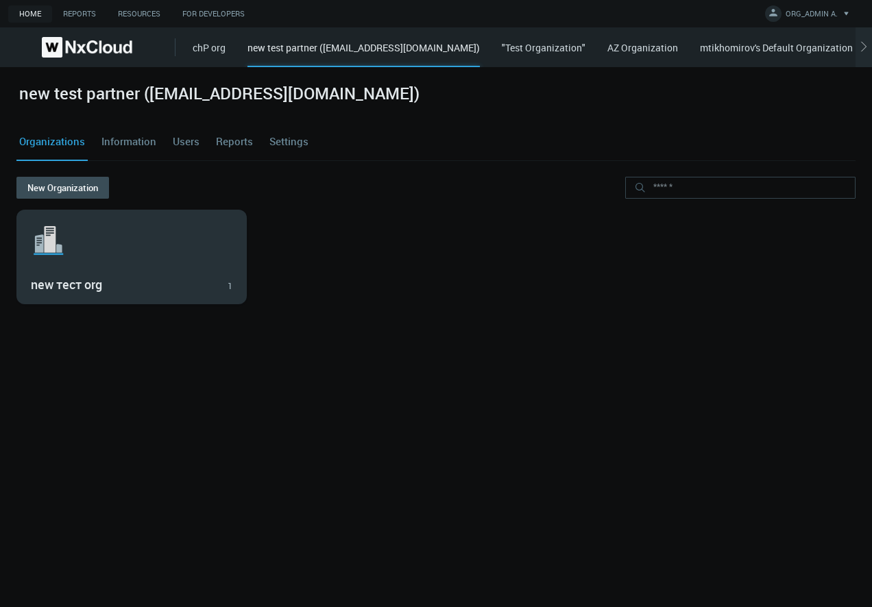
click at [91, 269] on div ".st1{fill:var(--svg-placeholder-elm2-color);} .st2{fill:var(--brand-core);} .st…" at bounding box center [131, 256] width 229 height 93
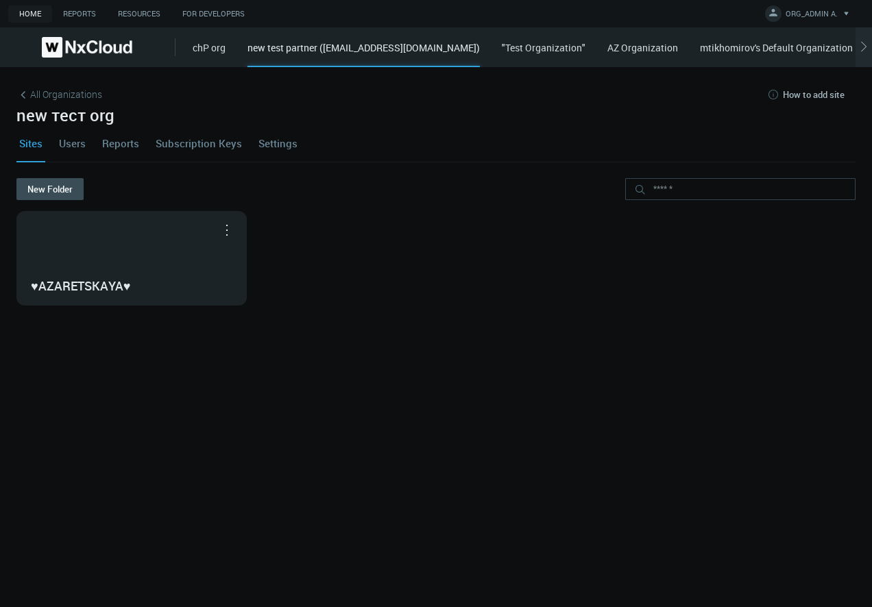
click at [288, 138] on link "Settings" at bounding box center [278, 143] width 45 height 37
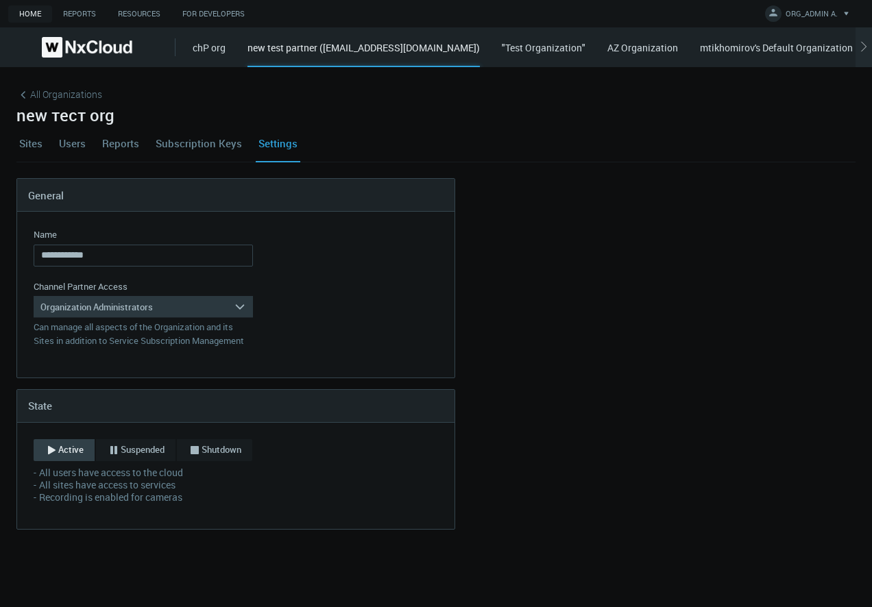
click at [169, 306] on div "Organization Administrators" at bounding box center [134, 307] width 200 height 22
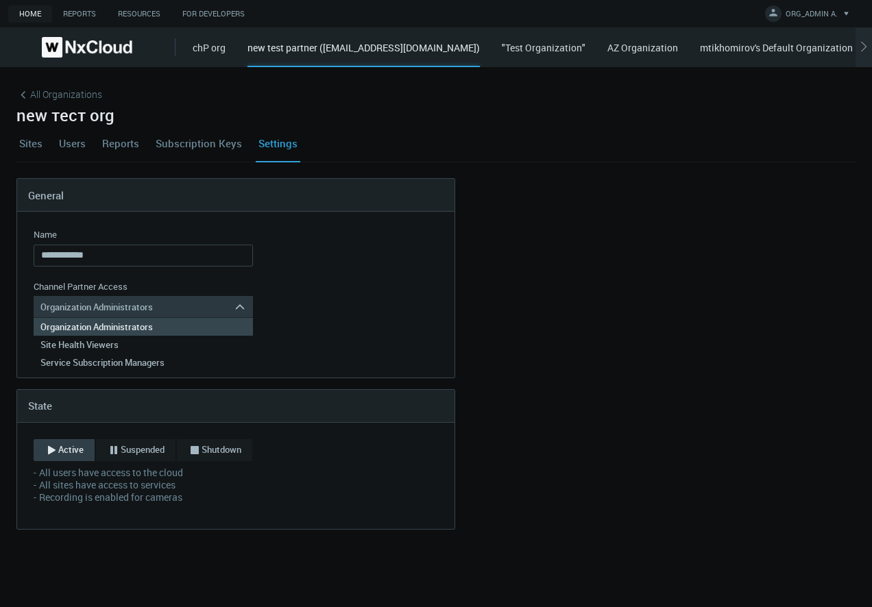
click at [169, 306] on div "Organization Administrators" at bounding box center [134, 307] width 200 height 22
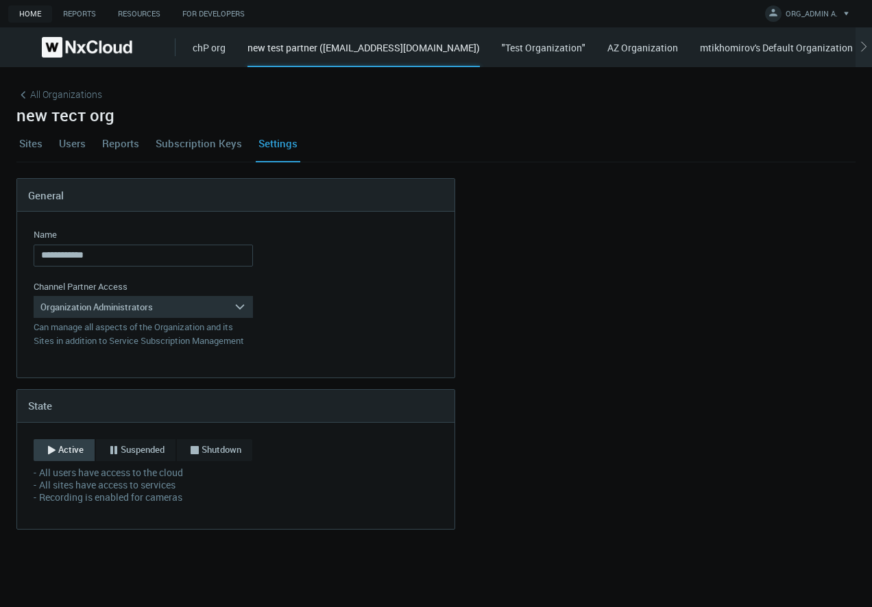
click at [574, 367] on nx-organization-settings "**********" at bounding box center [435, 354] width 839 height 352
click at [71, 144] on link "Users" at bounding box center [72, 143] width 32 height 37
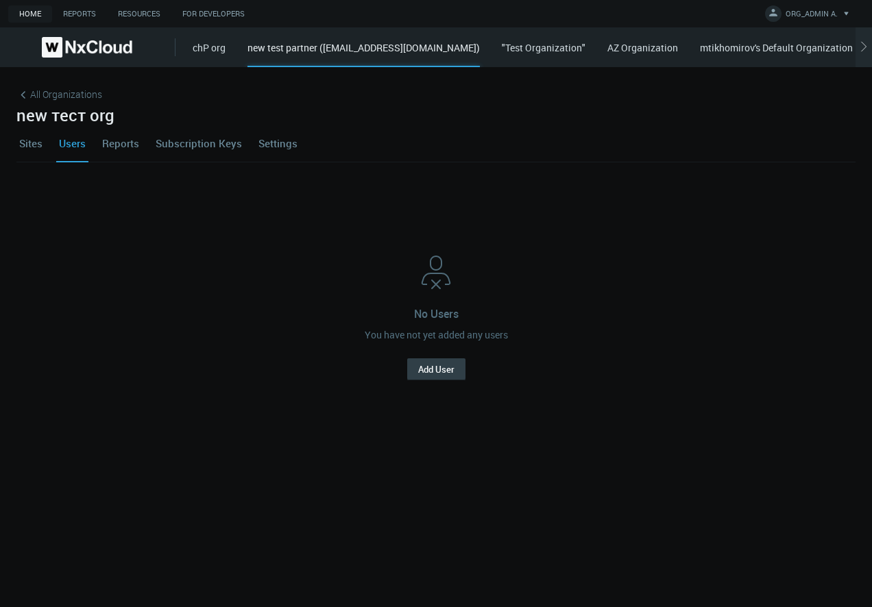
click at [449, 364] on button "Add User" at bounding box center [436, 370] width 58 height 22
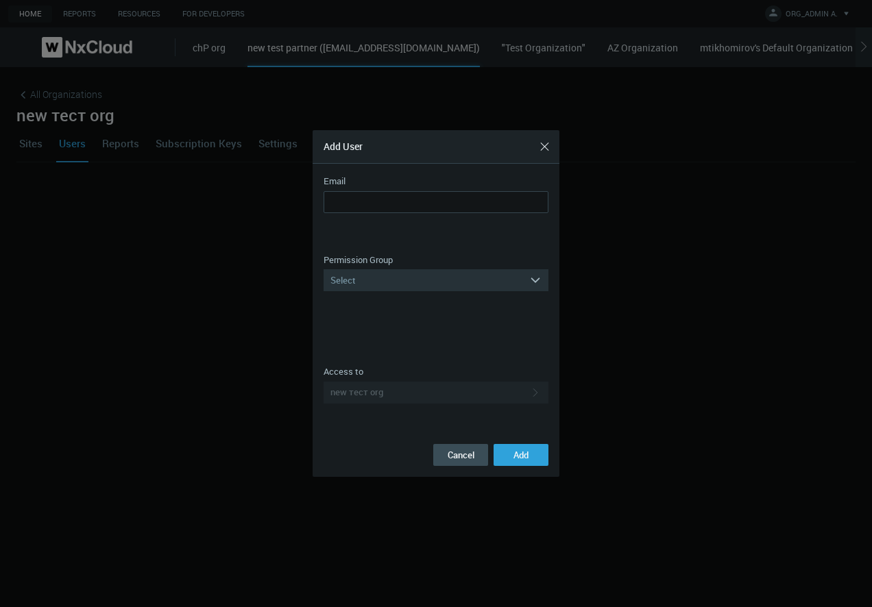
click at [367, 189] on nx-form-field "Email Email is invalid Email is required You cannot add yourself User has alrea…" at bounding box center [436, 209] width 225 height 68
click at [372, 209] on input "Email" at bounding box center [436, 202] width 225 height 22
paste input "**********"
type input "**********"
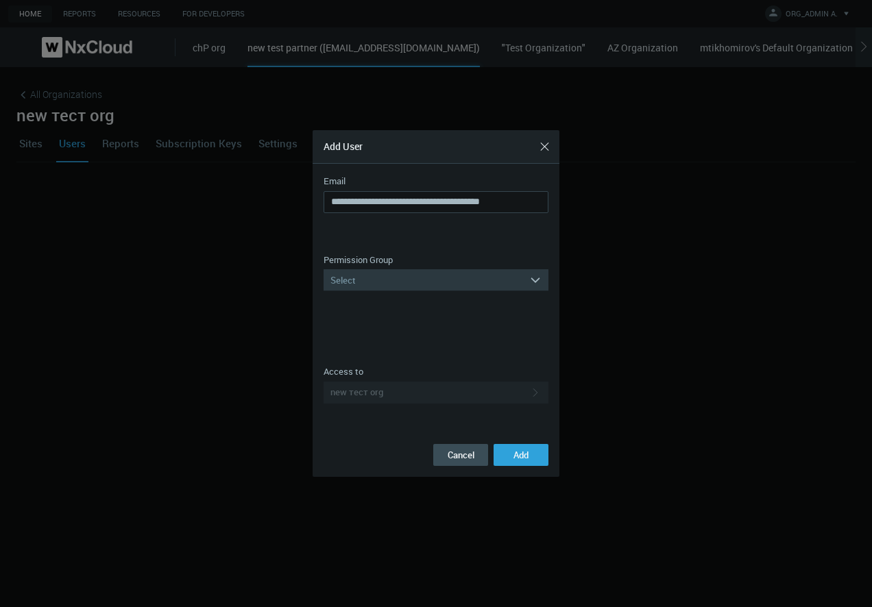
click at [396, 280] on div "Select" at bounding box center [427, 280] width 206 height 22
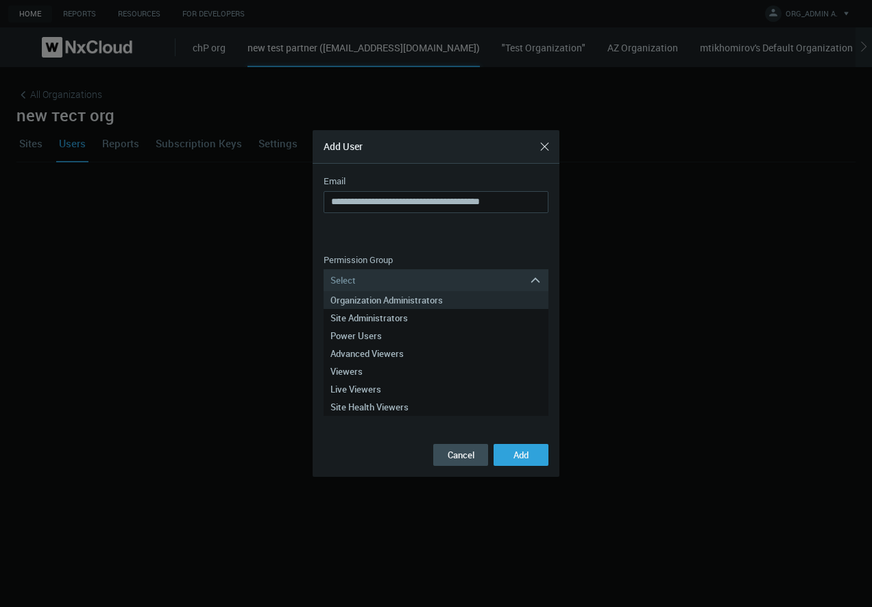
click at [403, 305] on div "Organization Administrators" at bounding box center [435, 300] width 211 height 18
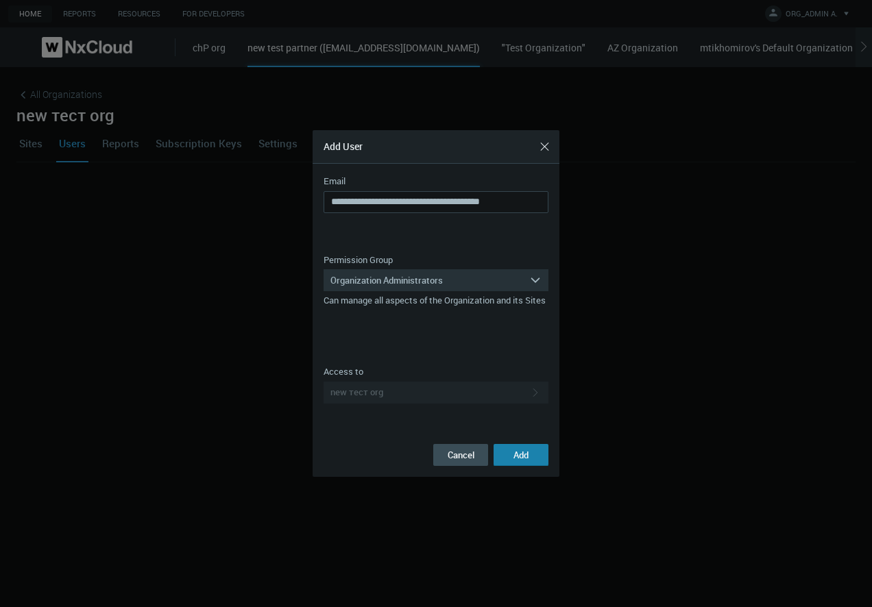
click at [514, 458] on span "Add" at bounding box center [521, 455] width 15 height 12
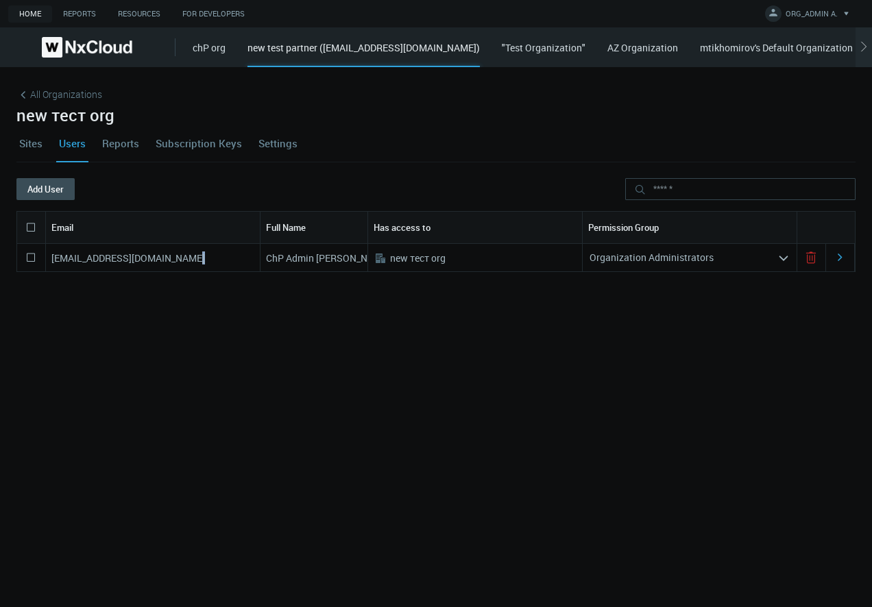
click at [189, 383] on div "[EMAIL_ADDRESS][DOMAIN_NAME] ChP Admin [PERSON_NAME] .st0{fill:#A3B8C2;fill-rul…" at bounding box center [435, 406] width 839 height 325
click at [19, 145] on link "Sites" at bounding box center [30, 143] width 29 height 37
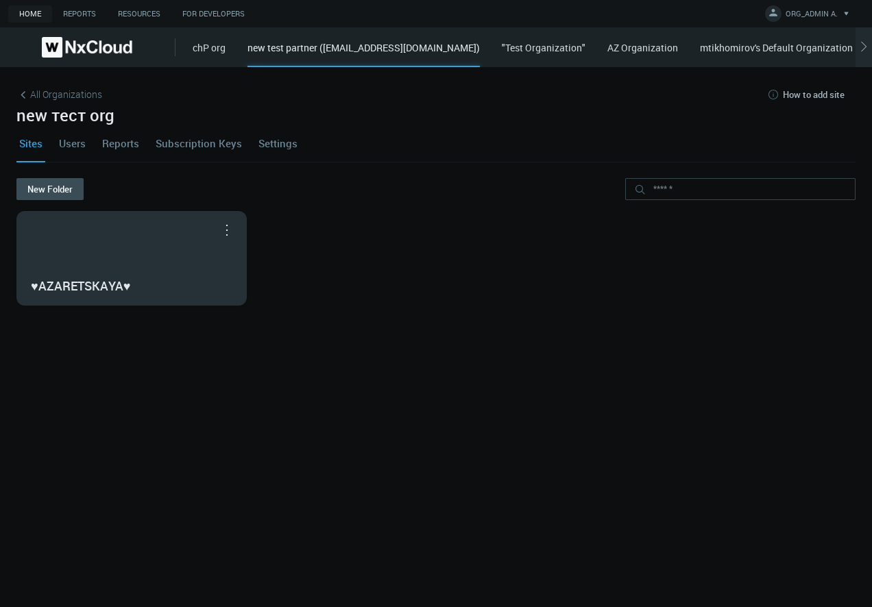
click at [106, 272] on div "♥AZARETSKAYA♥" at bounding box center [131, 258] width 229 height 93
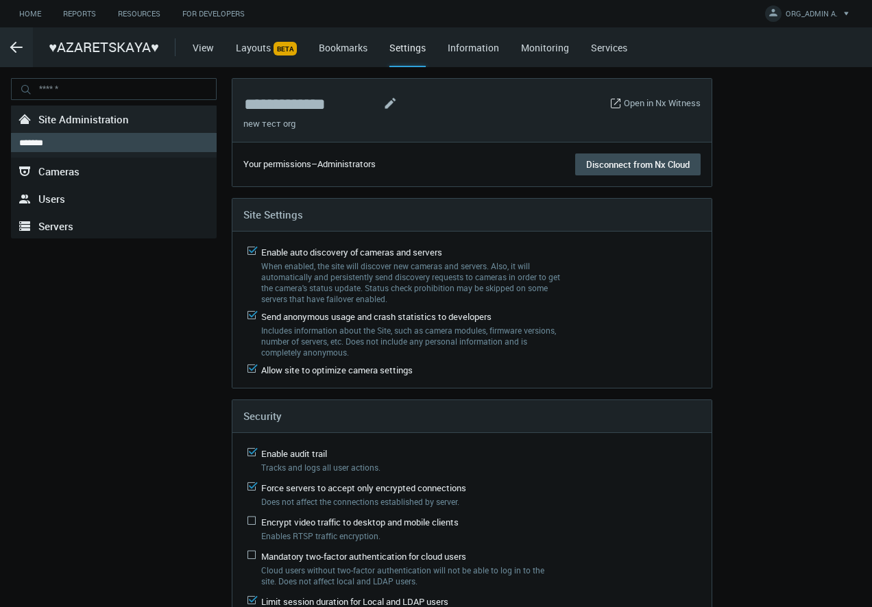
click at [149, 371] on nx-menu ".st0{fill-rule:evenodd;clip-rule:evenodd;fill:#2B383F;} Site Administration ***…" at bounding box center [114, 342] width 206 height 529
click at [20, 51] on icon ".arrow {fill-rule:evenodd;clip-rule:evenodd;fill:none;stroke:var(--btn-arrow-co…" at bounding box center [16, 47] width 16 height 16
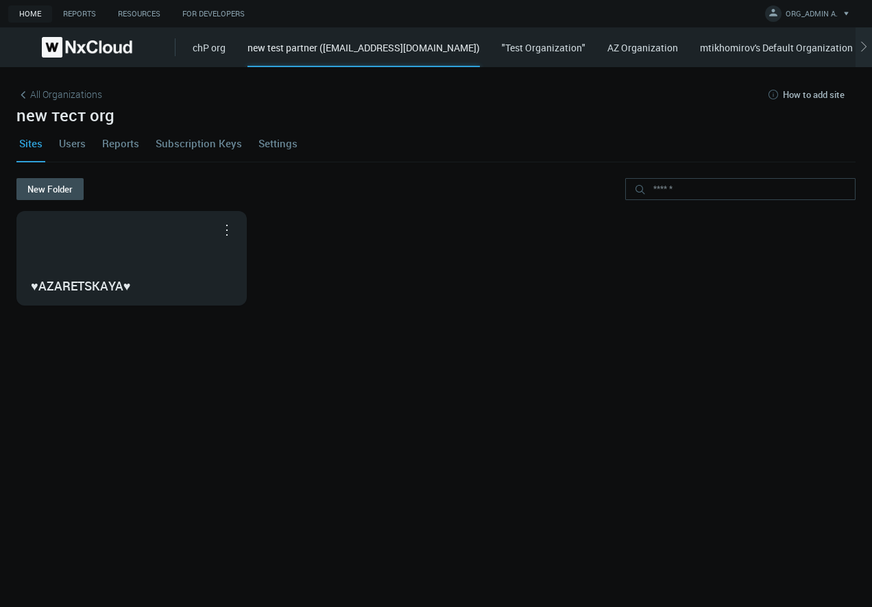
click at [68, 142] on link "Users" at bounding box center [72, 143] width 32 height 37
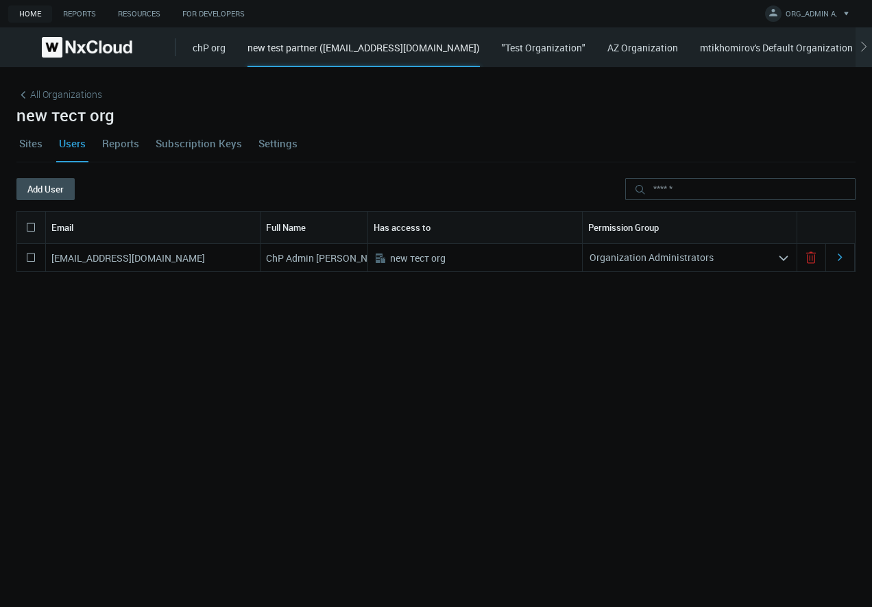
click at [623, 264] on div "Organization Administrators" at bounding box center [680, 258] width 195 height 22
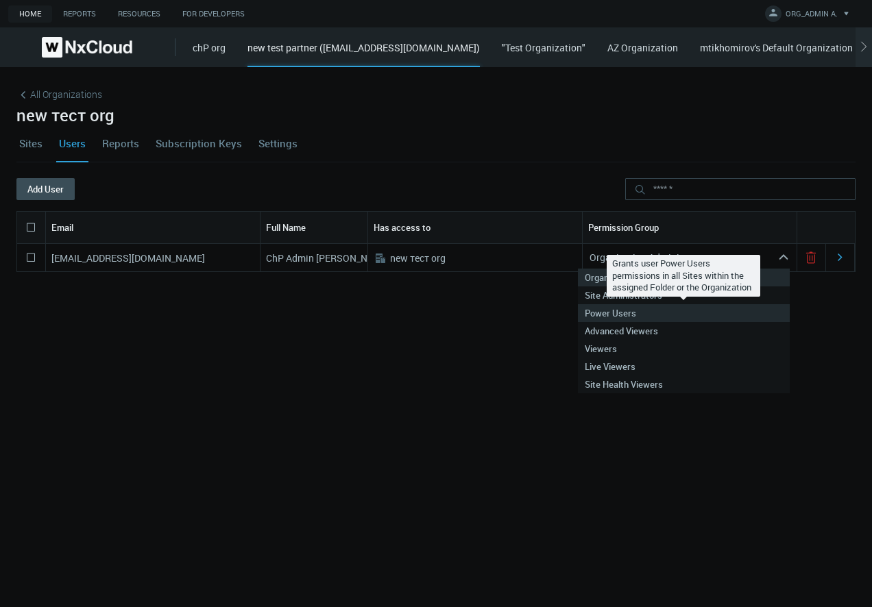
click at [631, 313] on nx-search-highlight "Power Users" at bounding box center [610, 313] width 51 height 12
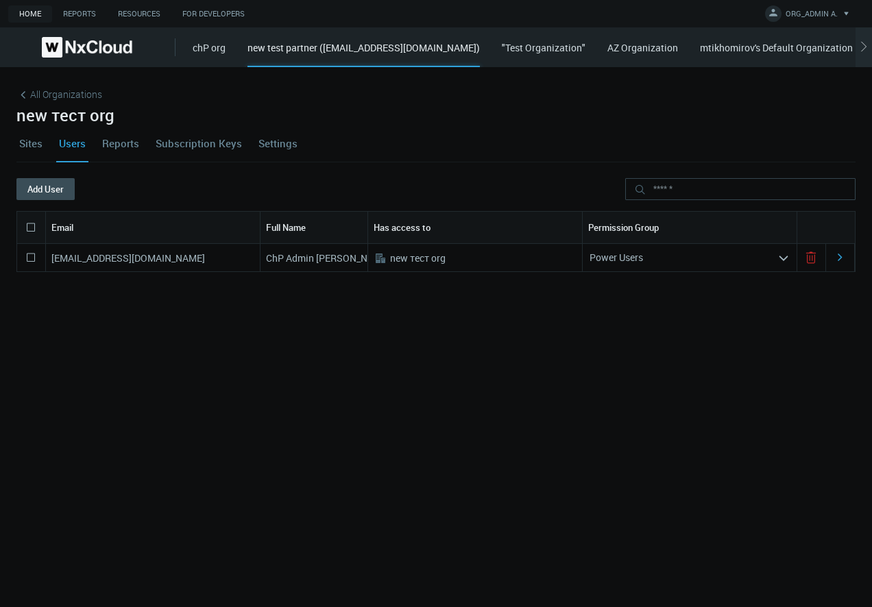
click at [672, 256] on div "Power Users" at bounding box center [680, 258] width 195 height 22
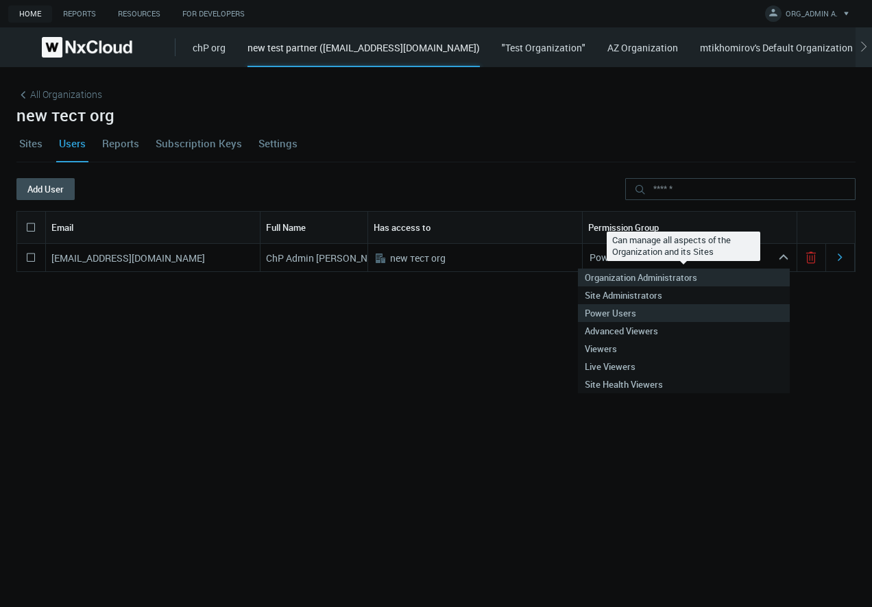
click at [666, 280] on nx-search-highlight "Organization Administrators" at bounding box center [641, 278] width 112 height 12
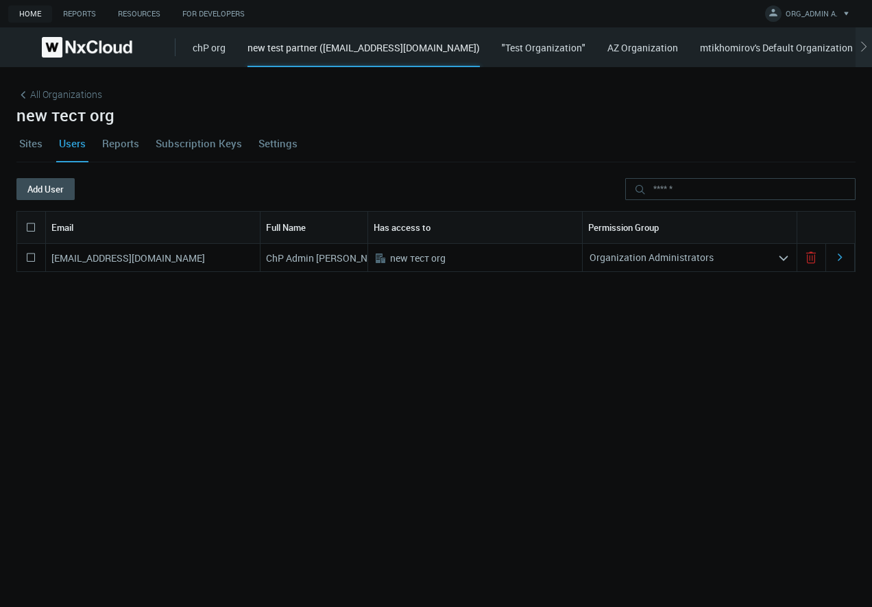
click at [664, 258] on nx-search-highlight "Organization Administrators" at bounding box center [652, 257] width 124 height 13
click at [342, 455] on div "[EMAIL_ADDRESS][DOMAIN_NAME] ChP Admin [PERSON_NAME] .st0{fill:#A3B8C2;fill-rul…" at bounding box center [435, 406] width 839 height 325
click at [662, 261] on nx-search-highlight "Organization Administrators" at bounding box center [652, 257] width 124 height 13
click at [462, 469] on div "[EMAIL_ADDRESS][DOMAIN_NAME] ChP Admin [PERSON_NAME] .st0{fill:#A3B8C2;fill-rul…" at bounding box center [435, 406] width 839 height 325
click at [286, 144] on link "Settings" at bounding box center [278, 143] width 45 height 37
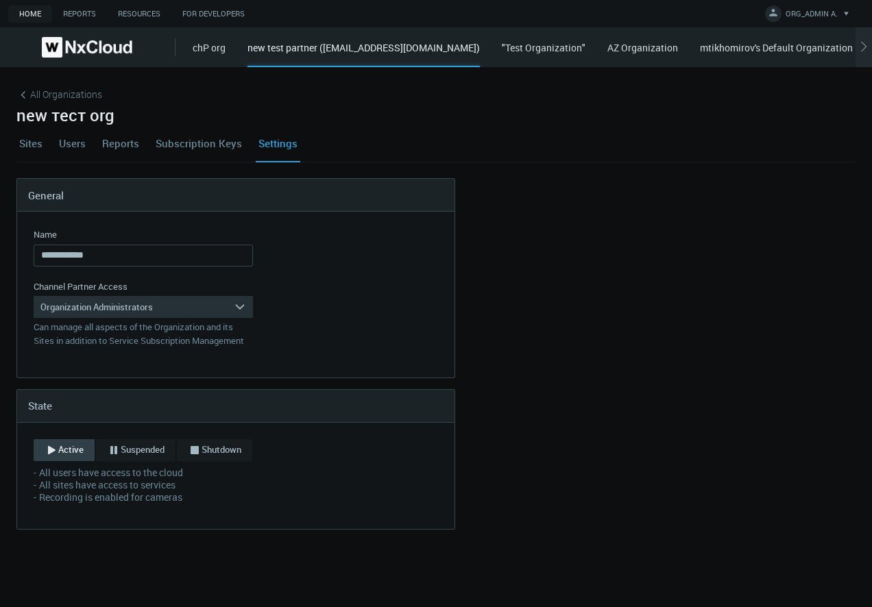
click at [85, 153] on link "Users" at bounding box center [72, 143] width 32 height 37
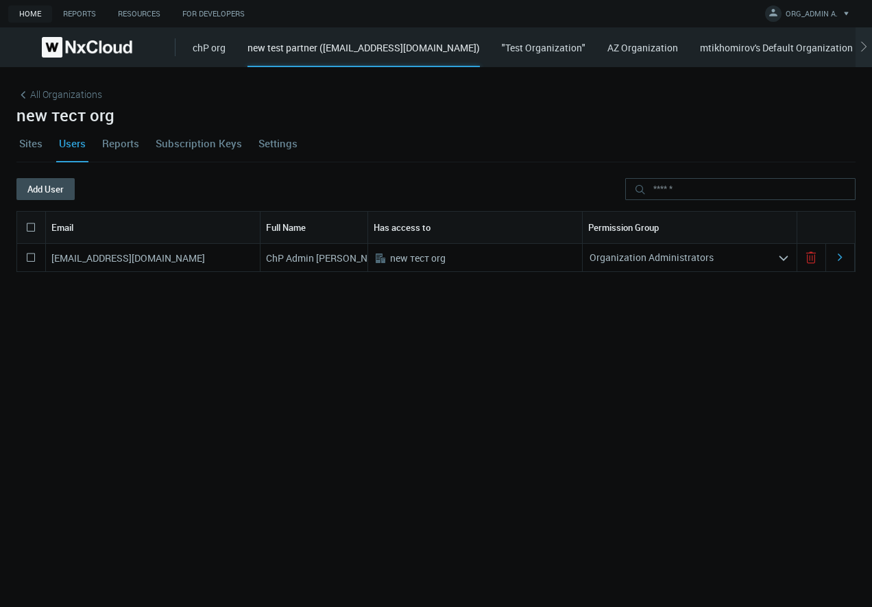
click at [317, 51] on div "new test partner ([EMAIL_ADDRESS][DOMAIN_NAME])" at bounding box center [364, 53] width 232 height 27
click at [23, 145] on link "Sites" at bounding box center [30, 143] width 29 height 37
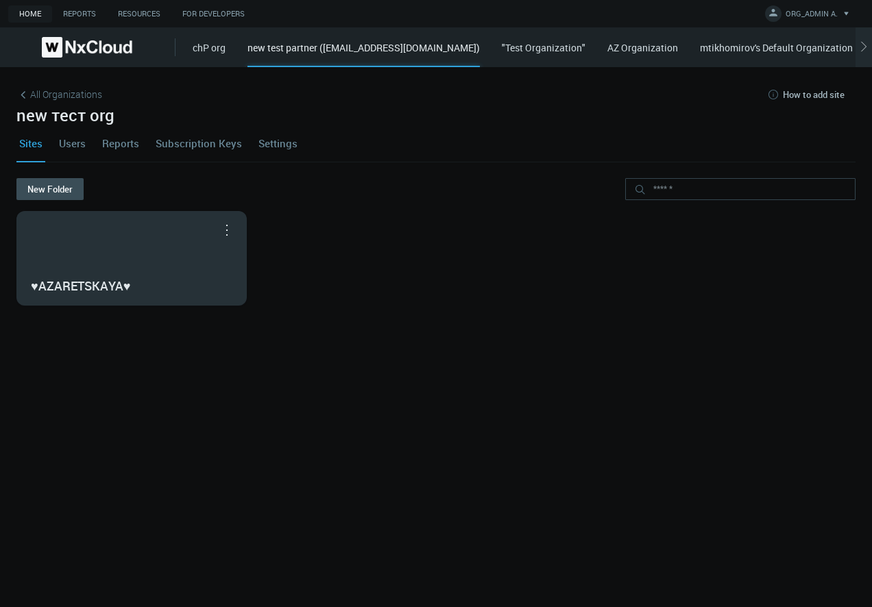
click at [91, 289] on nx-search-highlight "♥AZARETSKAYA♥" at bounding box center [80, 286] width 99 height 16
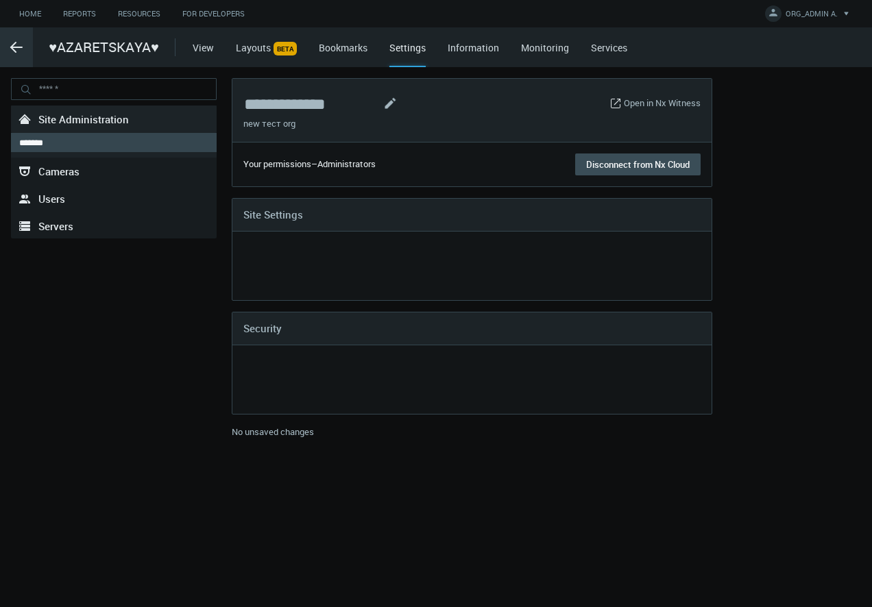
click at [10, 53] on icon ".arrow {fill-rule:evenodd;clip-rule:evenodd;fill:none;stroke:var(--btn-arrow-co…" at bounding box center [16, 47] width 16 height 16
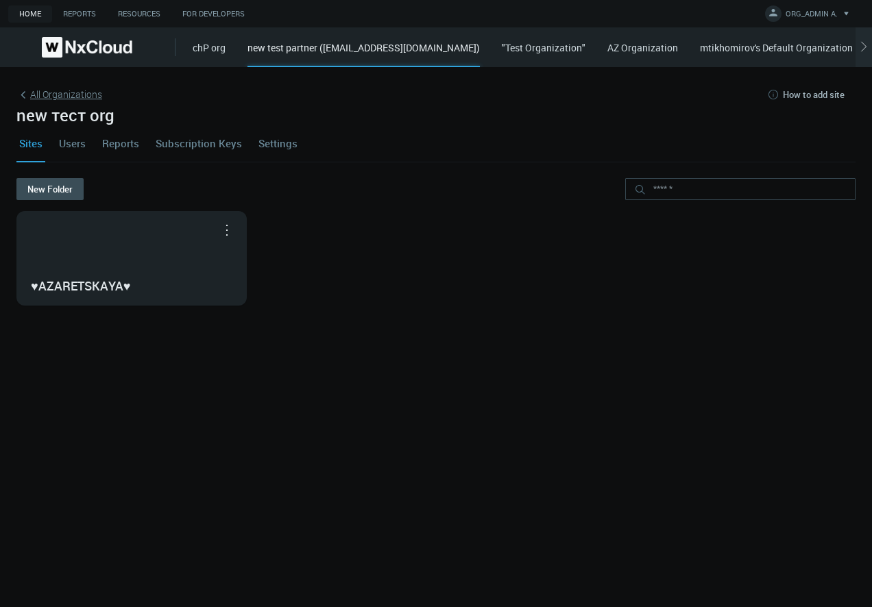
click at [51, 92] on span "All Organizations" at bounding box center [66, 94] width 72 height 14
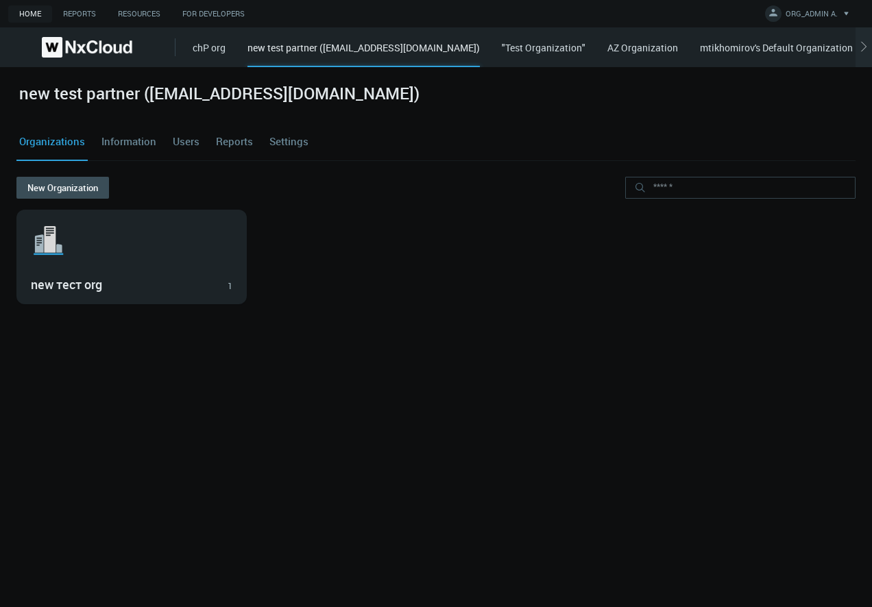
click at [179, 132] on link "Users" at bounding box center [186, 141] width 32 height 37
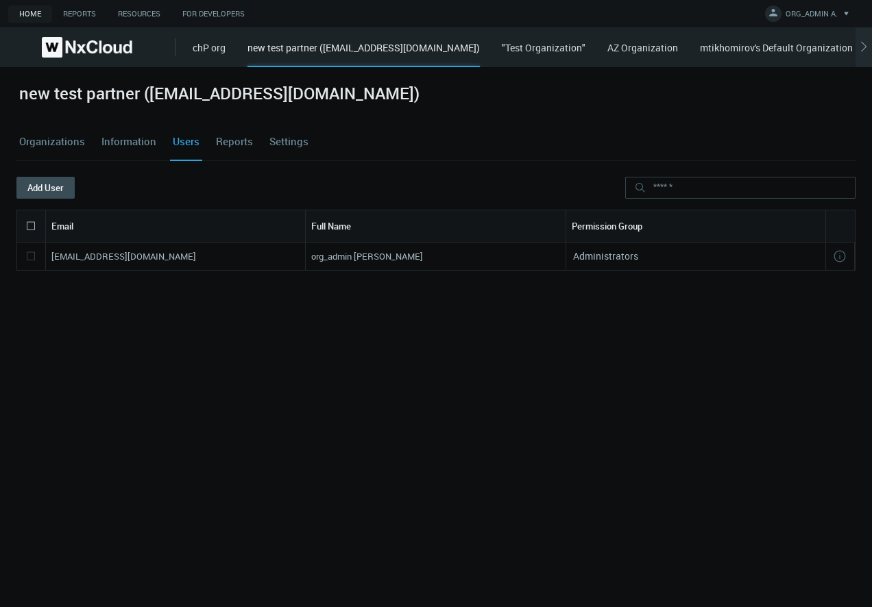
click at [697, 302] on div "[EMAIL_ADDRESS][DOMAIN_NAME] org_admin [PERSON_NAME] Administrators" at bounding box center [435, 389] width 839 height 293
click at [47, 183] on button "Add User" at bounding box center [45, 188] width 58 height 22
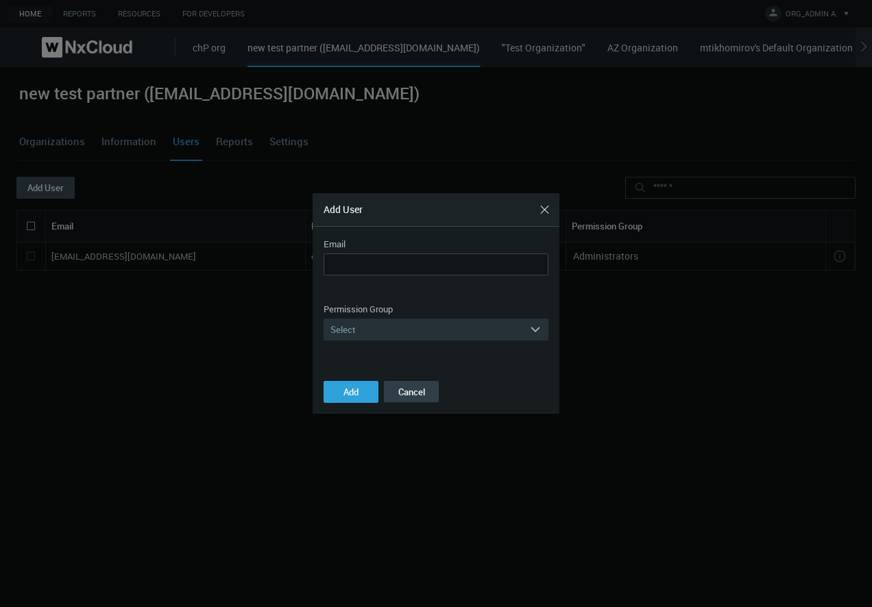
click at [417, 394] on button "Cancel" at bounding box center [411, 392] width 55 height 22
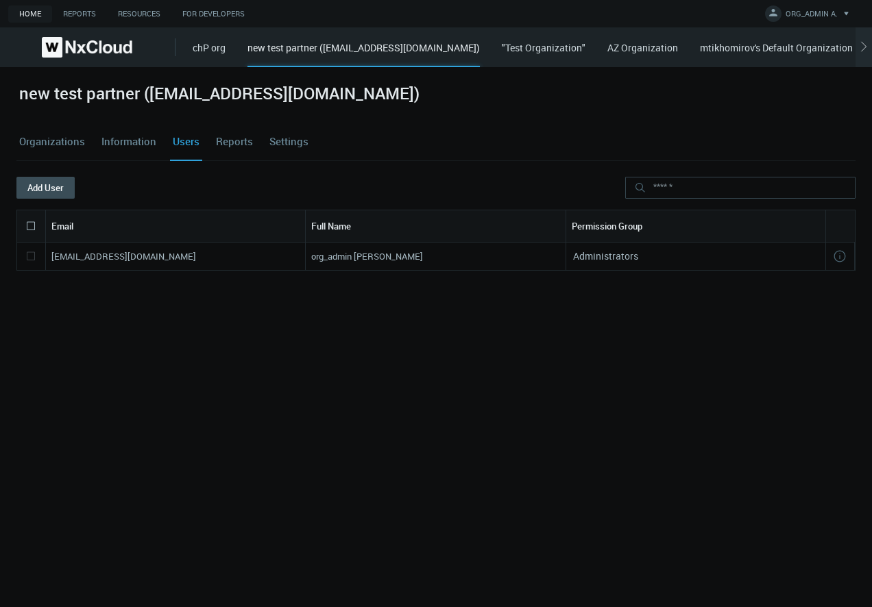
click at [620, 263] on div "Administrators" at bounding box center [696, 256] width 248 height 15
click at [613, 264] on div "Administrators" at bounding box center [696, 256] width 260 height 27
click at [124, 254] on nx-search-highlight "[EMAIL_ADDRESS][DOMAIN_NAME]" at bounding box center [123, 256] width 145 height 12
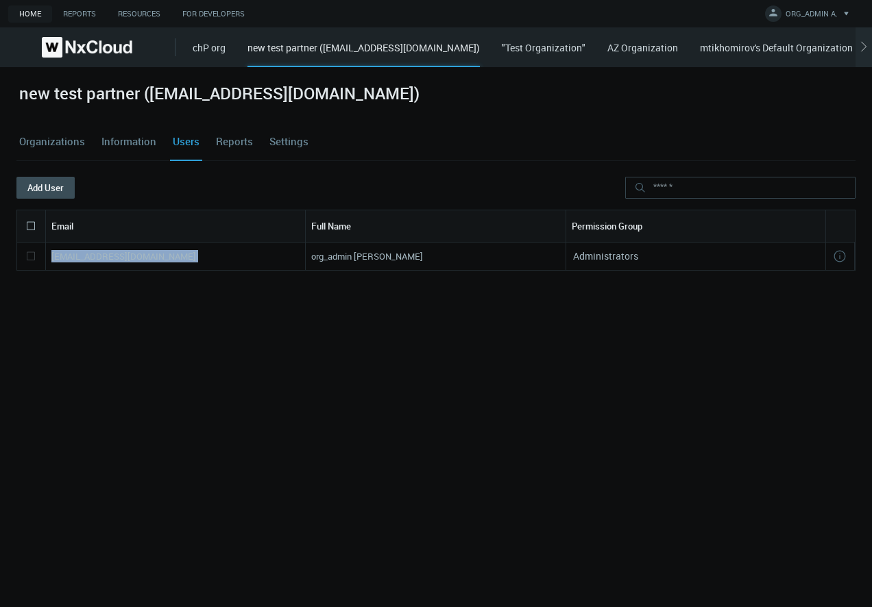
copy nx-search-highlight "[EMAIL_ADDRESS][DOMAIN_NAME]"
click at [51, 195] on button "Add User" at bounding box center [45, 188] width 58 height 22
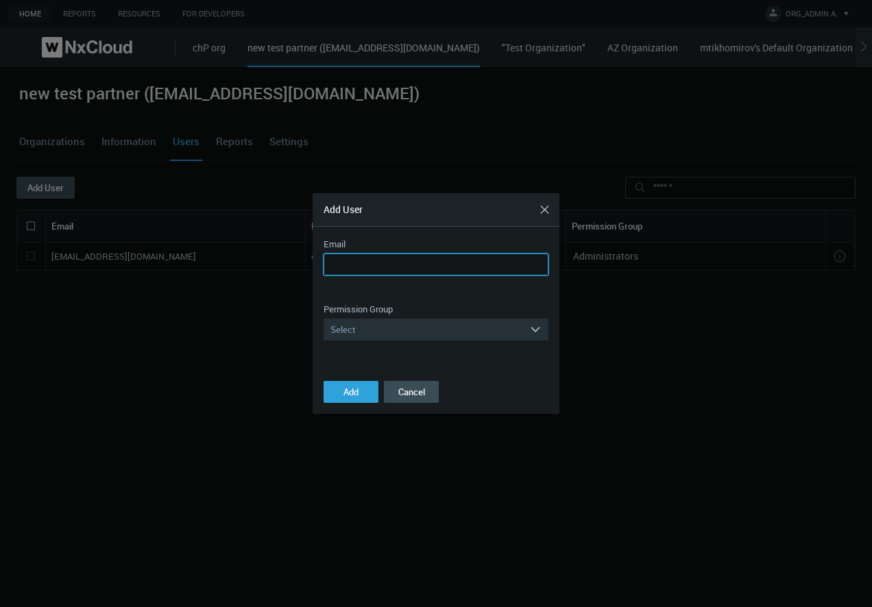
click at [435, 264] on input "Email" at bounding box center [436, 265] width 225 height 22
type input "**********"
click at [341, 329] on div "Select" at bounding box center [427, 330] width 206 height 22
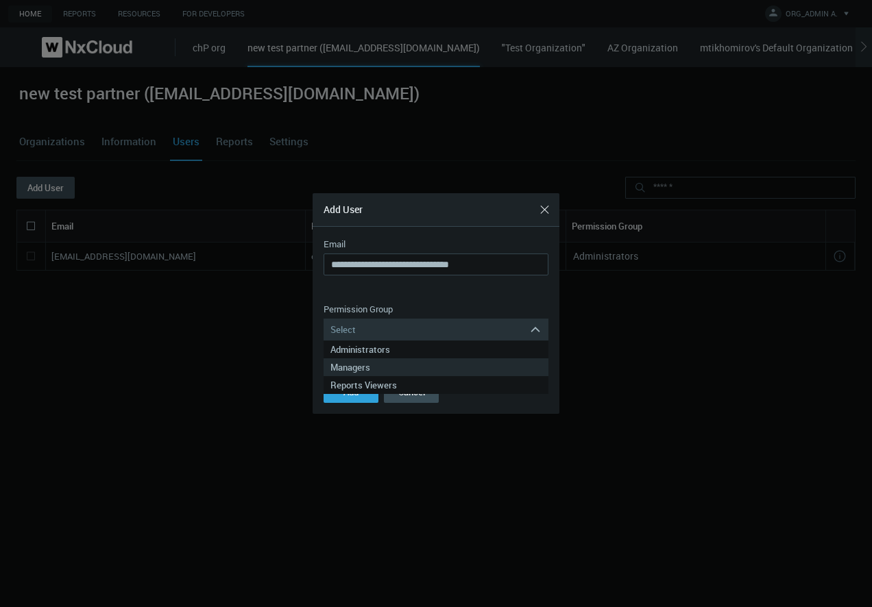
click at [362, 364] on div "Managers" at bounding box center [435, 368] width 211 height 18
click at [354, 395] on span "Add" at bounding box center [350, 392] width 15 height 12
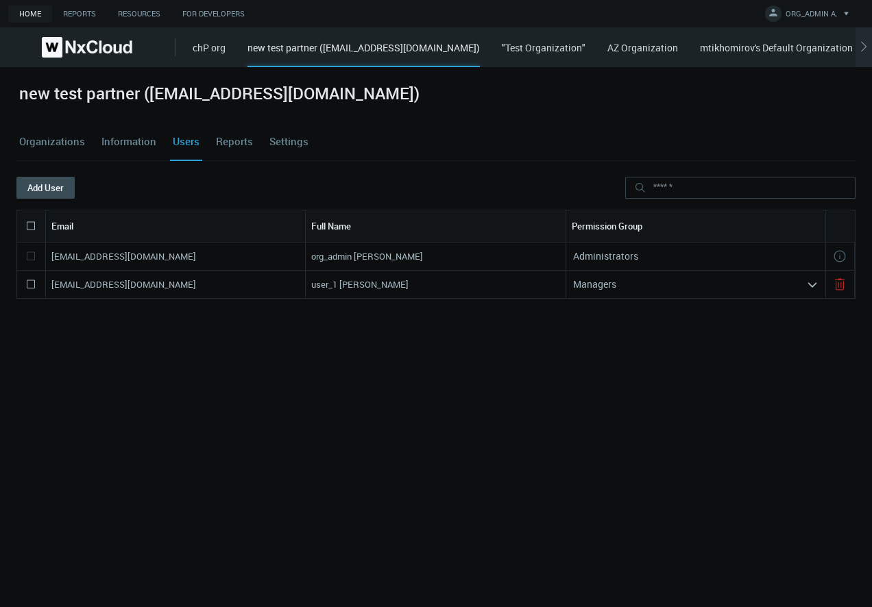
drag, startPoint x: 213, startPoint y: 288, endPoint x: 51, endPoint y: 304, distance: 163.3
click at [51, 304] on div "[EMAIL_ADDRESS][DOMAIN_NAME] org_admin [PERSON_NAME] Administrators [EMAIL_ADDR…" at bounding box center [435, 389] width 839 height 293
copy nx-search-highlight "[EMAIL_ADDRESS][DOMAIN_NAME]"
click at [294, 372] on div "[EMAIL_ADDRESS][DOMAIN_NAME] org_admin [PERSON_NAME] Administrators [EMAIL_ADDR…" at bounding box center [435, 389] width 839 height 293
click at [74, 143] on link "Organizations" at bounding box center [51, 141] width 71 height 37
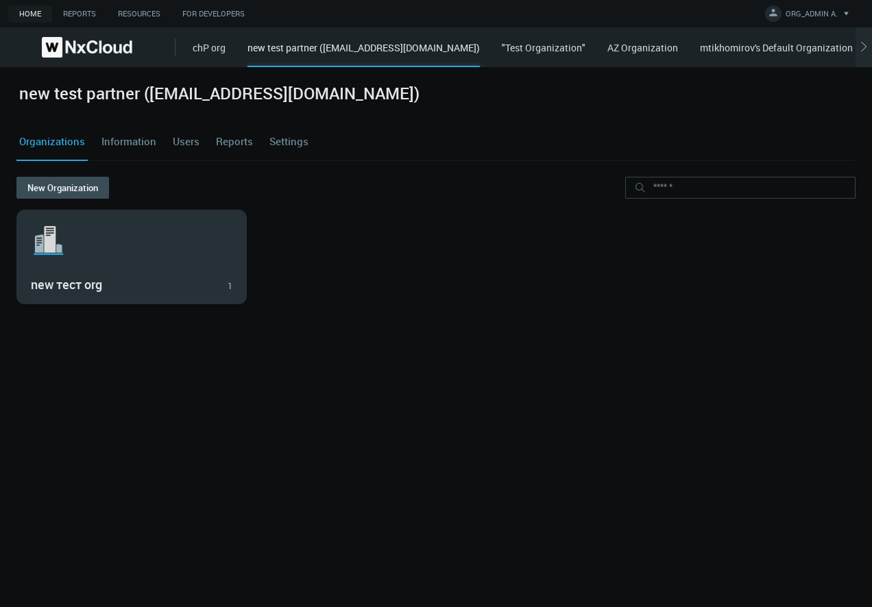
click at [78, 237] on svg-icon ".st1{fill:var(--svg-placeholder-elm2-color);} .st2{fill:var(--brand-core);} .st…" at bounding box center [132, 241] width 202 height 44
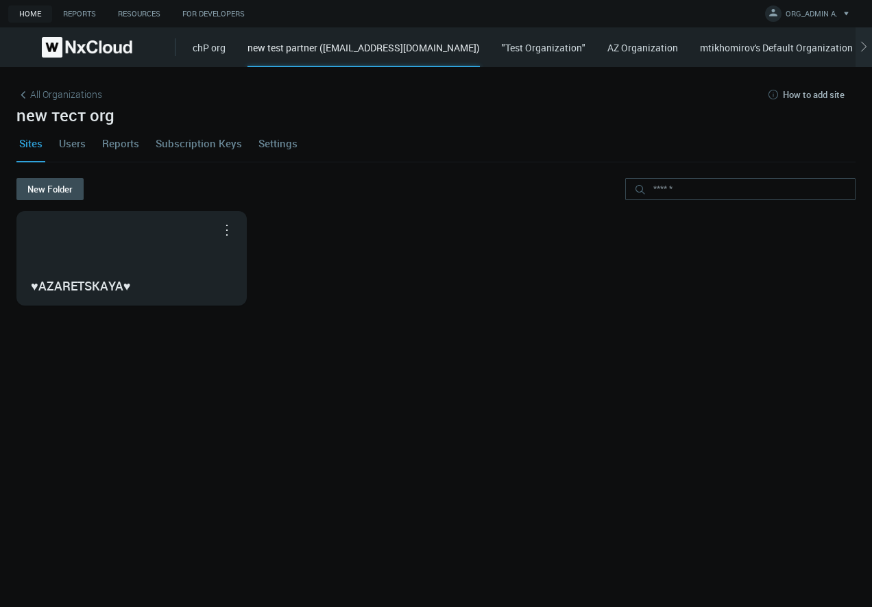
click at [82, 147] on link "Users" at bounding box center [72, 143] width 32 height 37
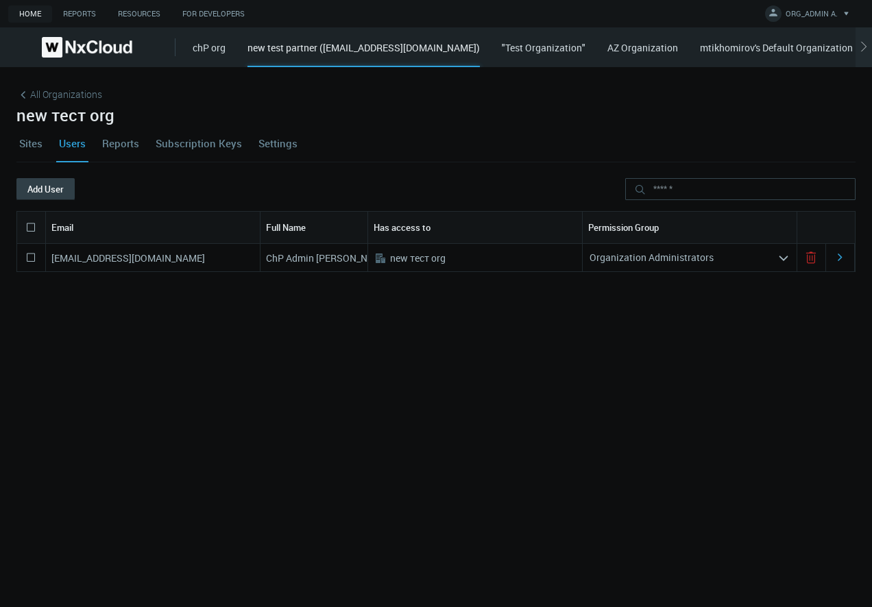
click at [31, 187] on button "Add User" at bounding box center [45, 189] width 58 height 22
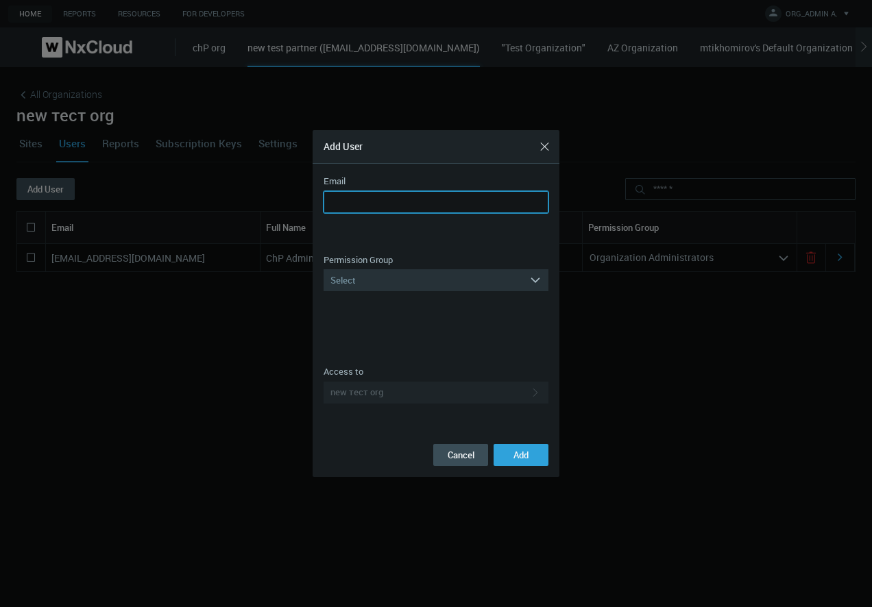
click at [408, 200] on input "Email" at bounding box center [436, 202] width 225 height 22
click at [418, 198] on input "**********" at bounding box center [436, 202] width 225 height 22
drag, startPoint x: 411, startPoint y: 204, endPoint x: 396, endPoint y: 361, distance: 157.8
click at [414, 213] on input "**********" at bounding box center [436, 202] width 225 height 22
type input "**********"
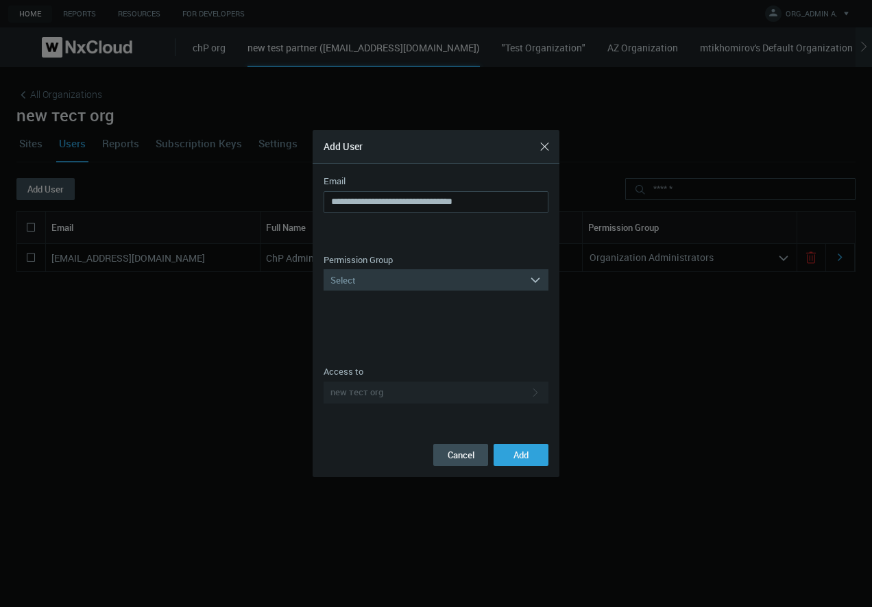
click at [371, 284] on div "Select" at bounding box center [427, 280] width 206 height 22
click at [363, 391] on div "Live Viewers" at bounding box center [435, 390] width 211 height 18
click at [514, 459] on span "Add" at bounding box center [521, 455] width 15 height 12
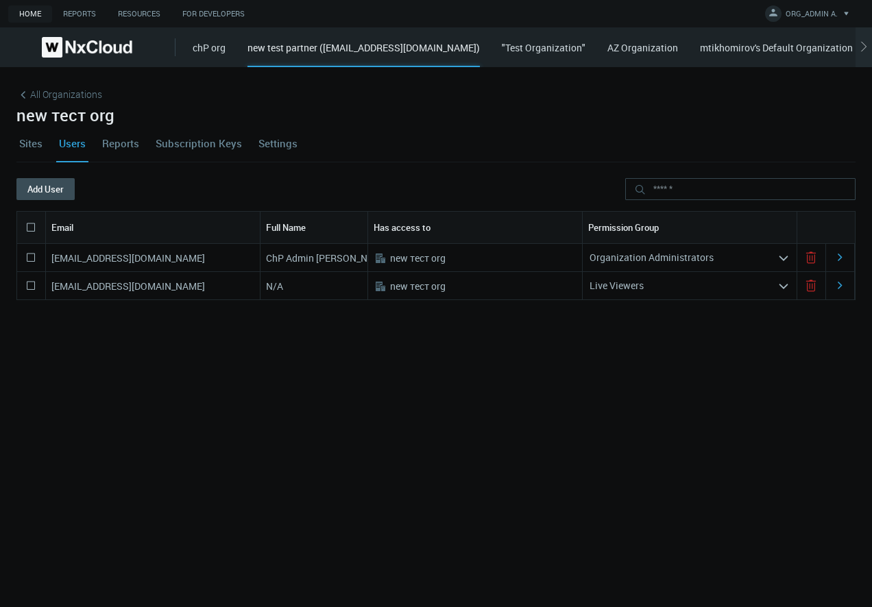
click at [725, 253] on div "Organization Administrators" at bounding box center [680, 258] width 195 height 22
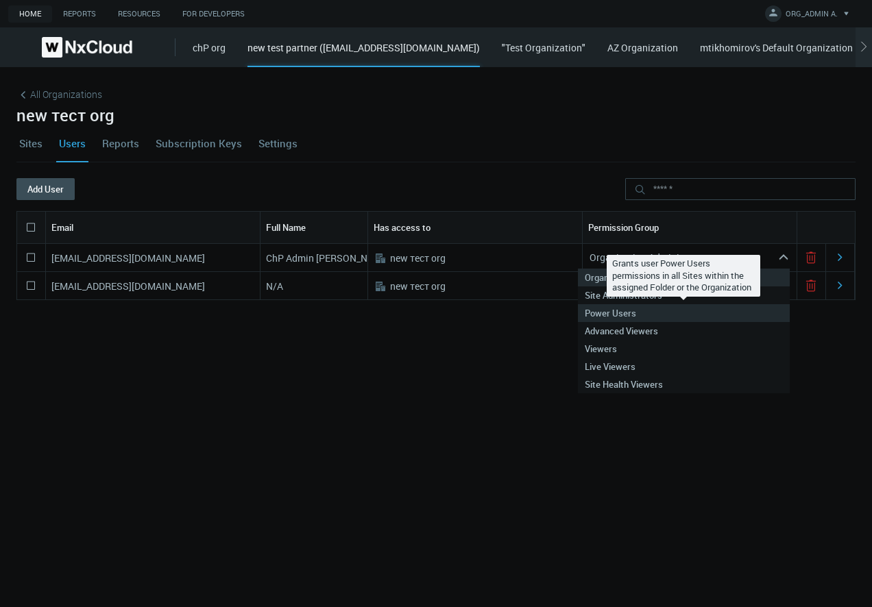
click at [637, 312] on div "Power Users" at bounding box center [684, 313] width 198 height 18
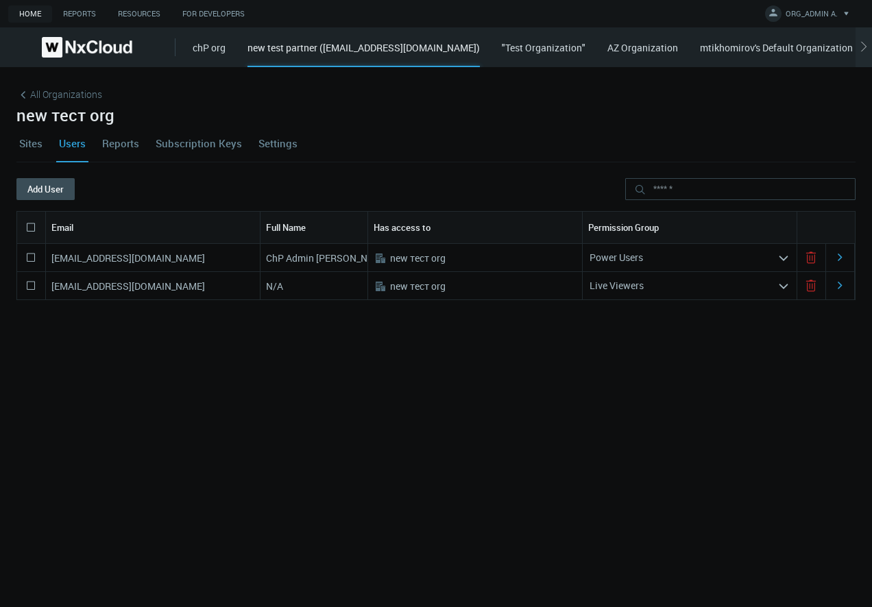
click at [638, 295] on div "Live Viewers" at bounding box center [680, 286] width 195 height 22
click at [621, 276] on div "Live Viewers" at bounding box center [680, 286] width 195 height 22
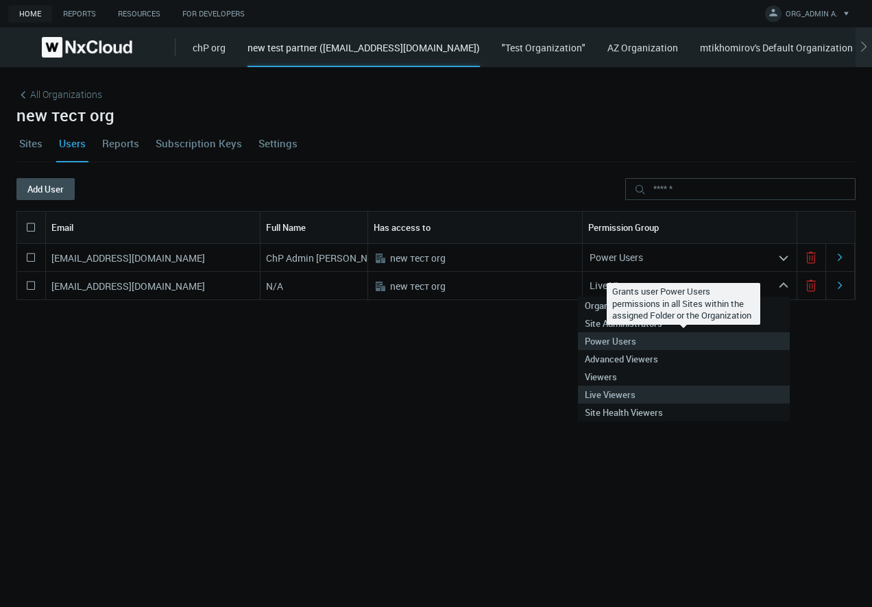
click at [610, 348] on div "Power Users" at bounding box center [684, 342] width 198 height 18
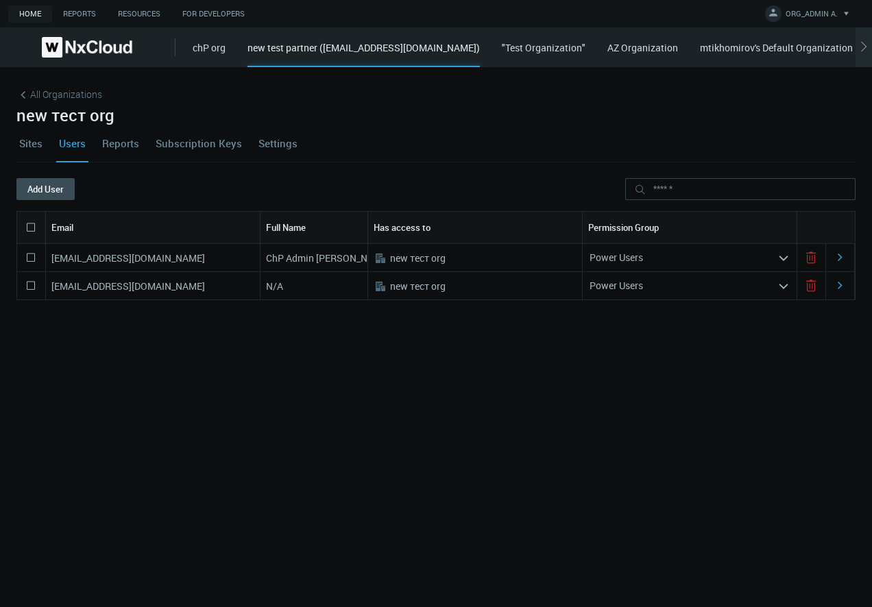
click at [635, 277] on div "Power Users" at bounding box center [680, 286] width 195 height 22
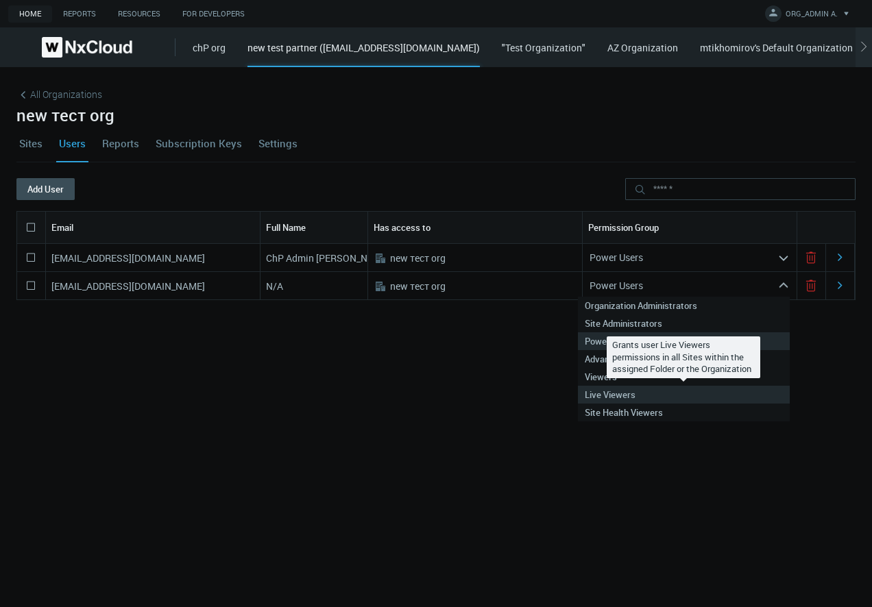
click at [621, 393] on nx-search-highlight "Live Viewers" at bounding box center [610, 395] width 51 height 12
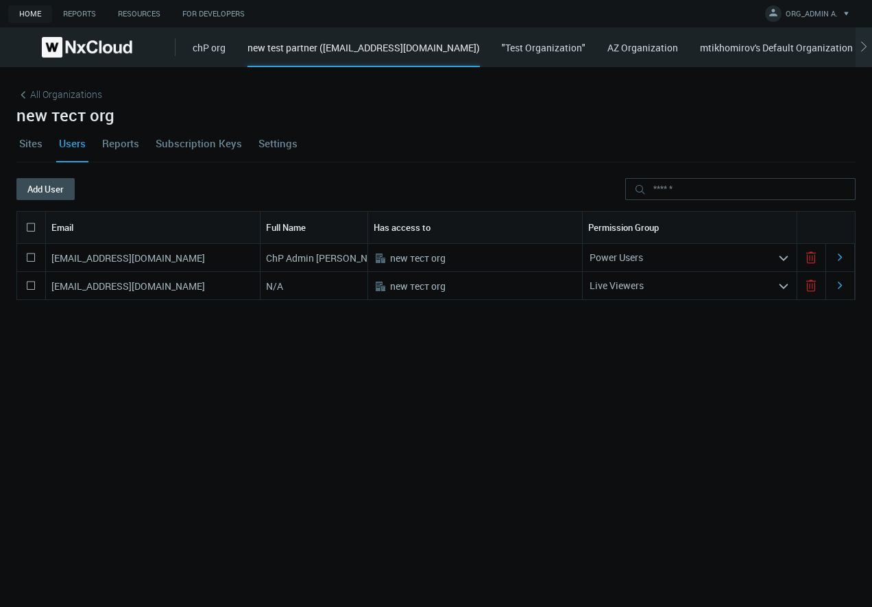
drag, startPoint x: 322, startPoint y: 49, endPoint x: 538, endPoint y: 50, distance: 216.7
click at [480, 50] on div "new test partner ([EMAIL_ADDRESS][DOMAIN_NAME])" at bounding box center [364, 53] width 232 height 27
copy div "([EMAIL_ADDRESS][DOMAIN_NAME]"
